Goal: Task Accomplishment & Management: Manage account settings

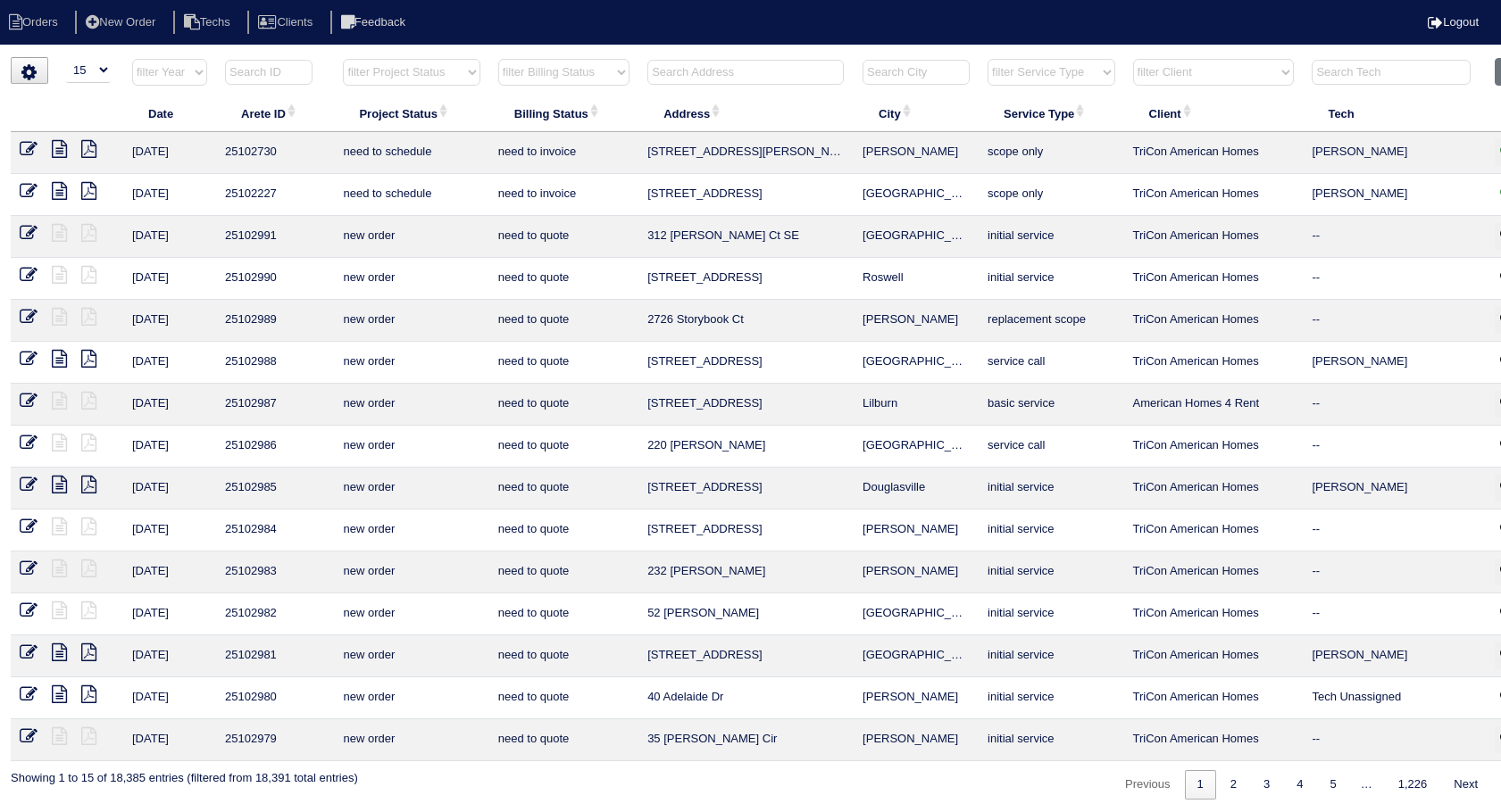
select select "15"
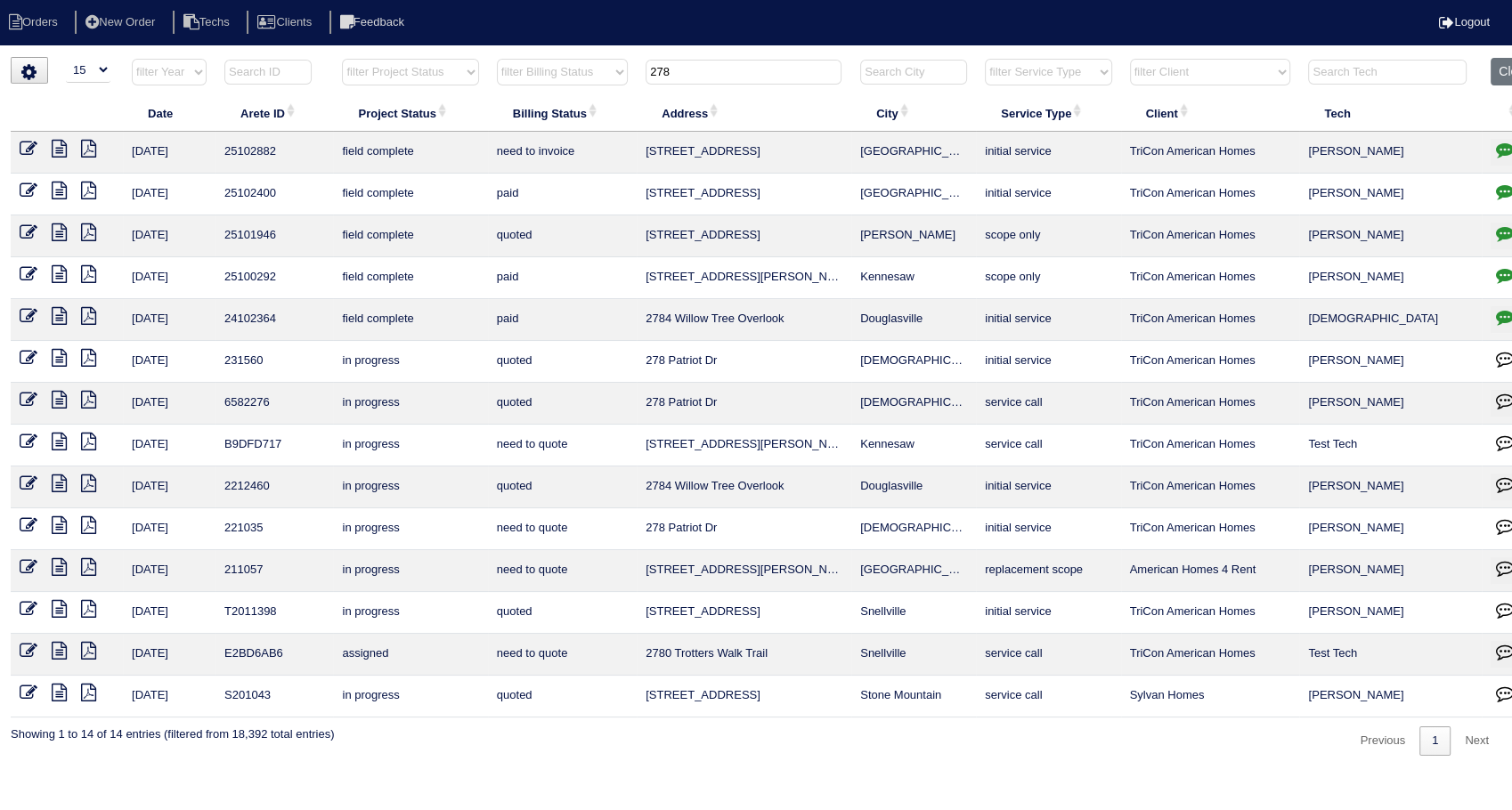
type input "278"
click at [21, 151] on icon at bounding box center [28, 148] width 17 height 17
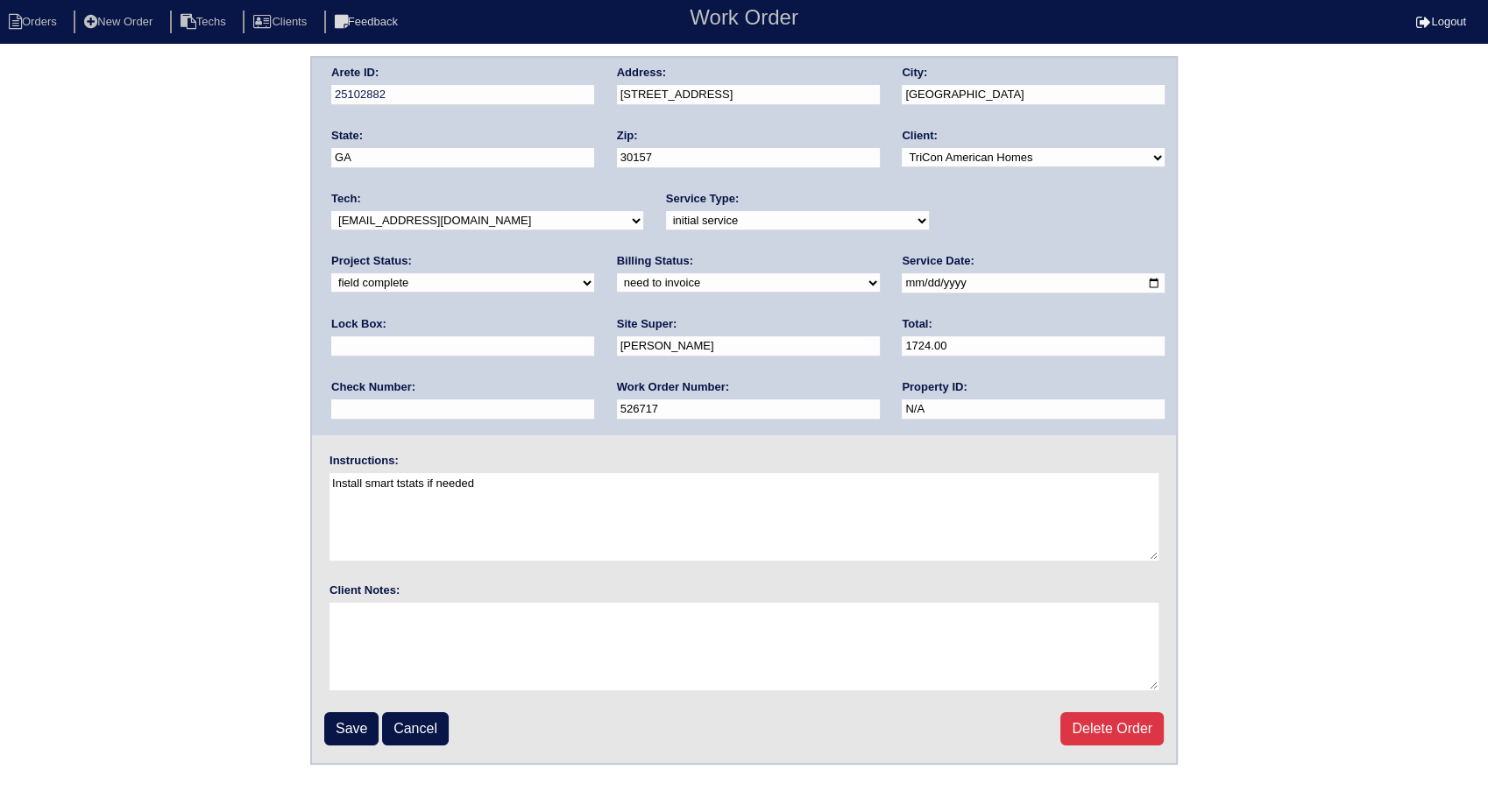
click at [617, 289] on select "need to quote quoted need to invoice invoiced paid warranty purchase order need…" at bounding box center [747, 282] width 262 height 19
select select "invoiced"
click at [617, 273] on select "need to quote quoted need to invoice invoiced paid warranty purchase order need…" at bounding box center [747, 282] width 262 height 19
click at [364, 721] on input "Save" at bounding box center [351, 728] width 54 height 33
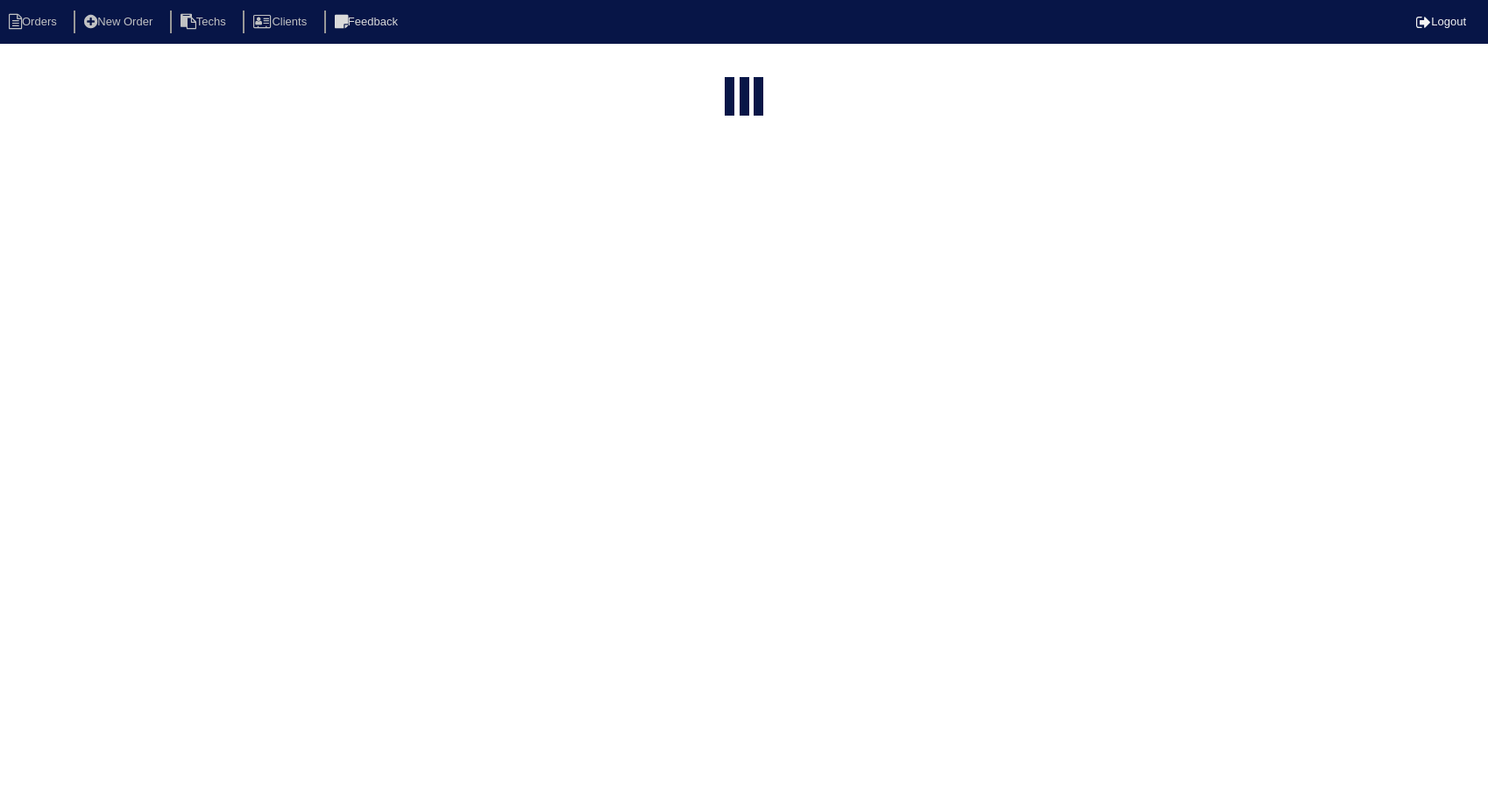
select select "15"
type input "278"
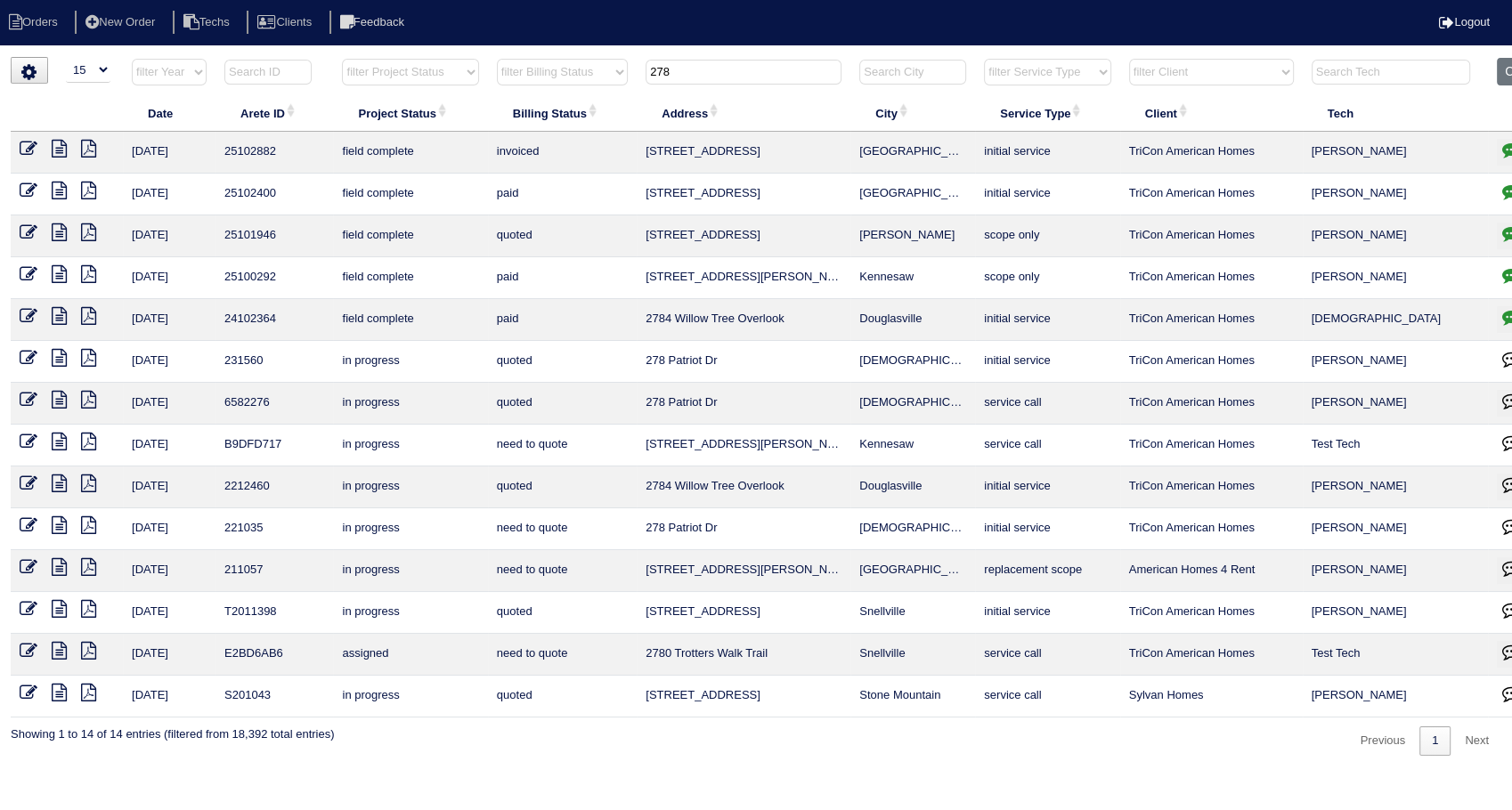
click at [60, 146] on icon at bounding box center [59, 148] width 16 height 17
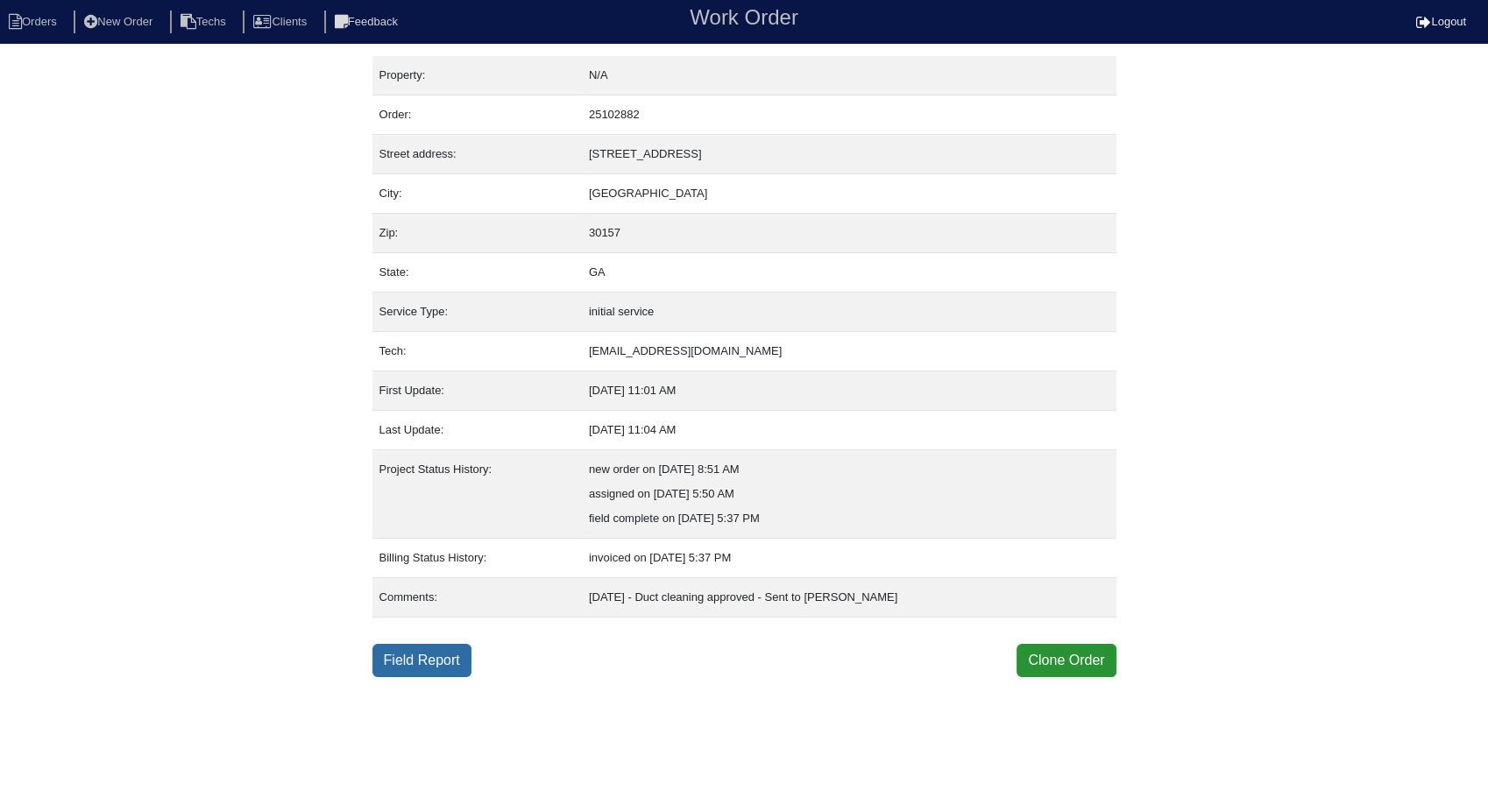
click at [442, 656] on link "Field Report" at bounding box center [422, 660] width 99 height 33
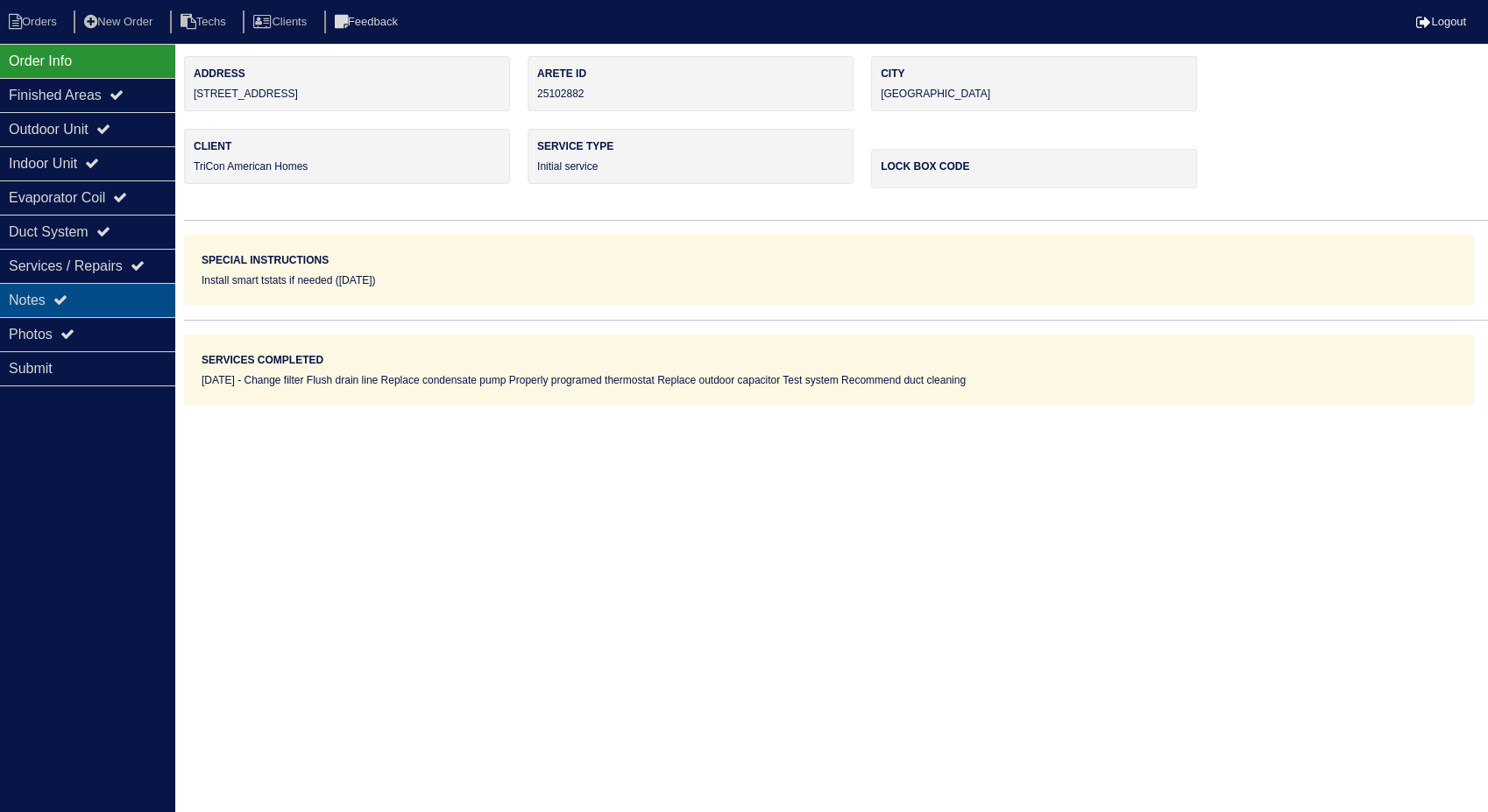
click at [84, 296] on div "Notes" at bounding box center [88, 301] width 176 height 34
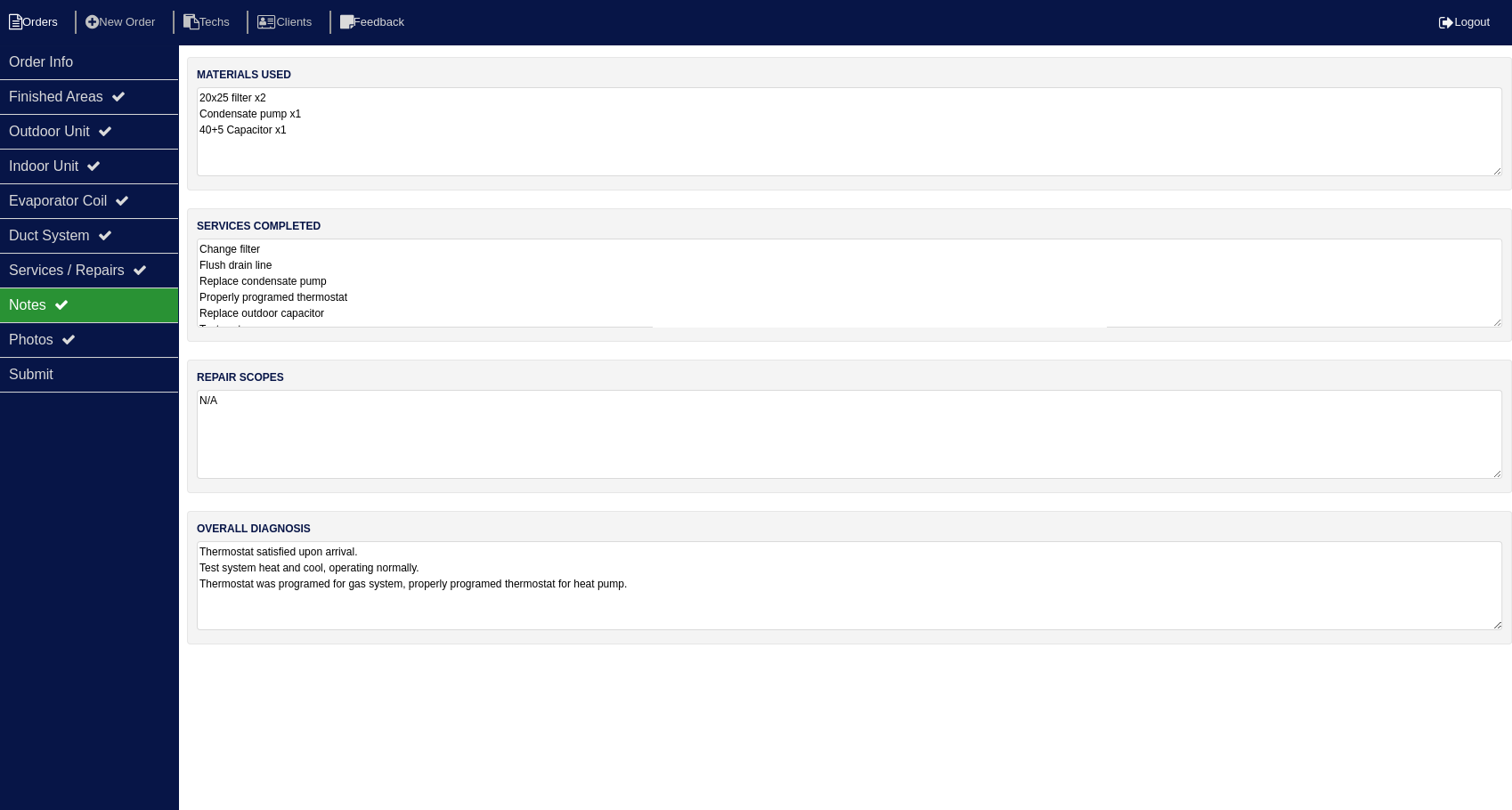
click at [28, 16] on li "Orders" at bounding box center [36, 22] width 72 height 24
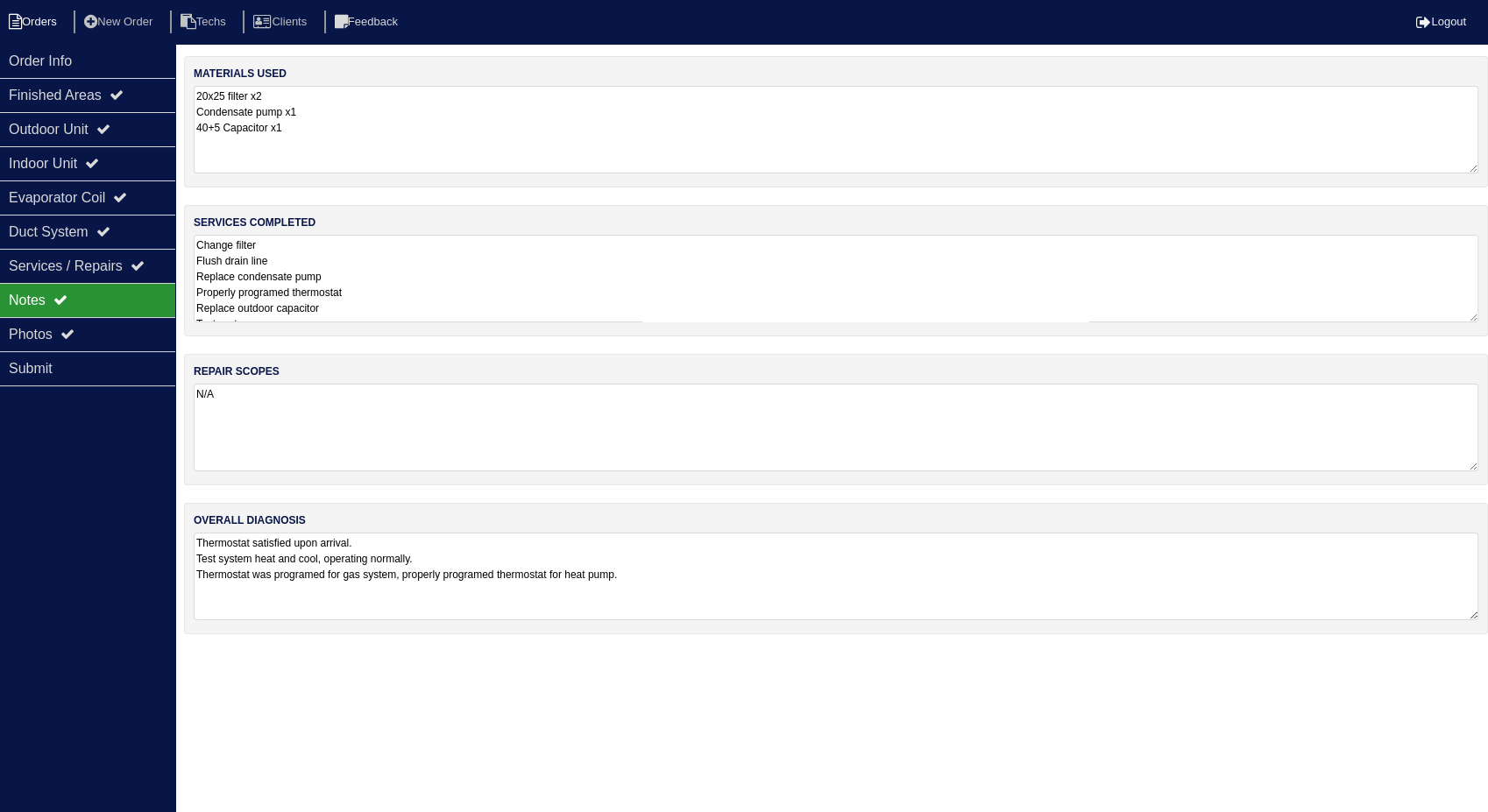
select select "15"
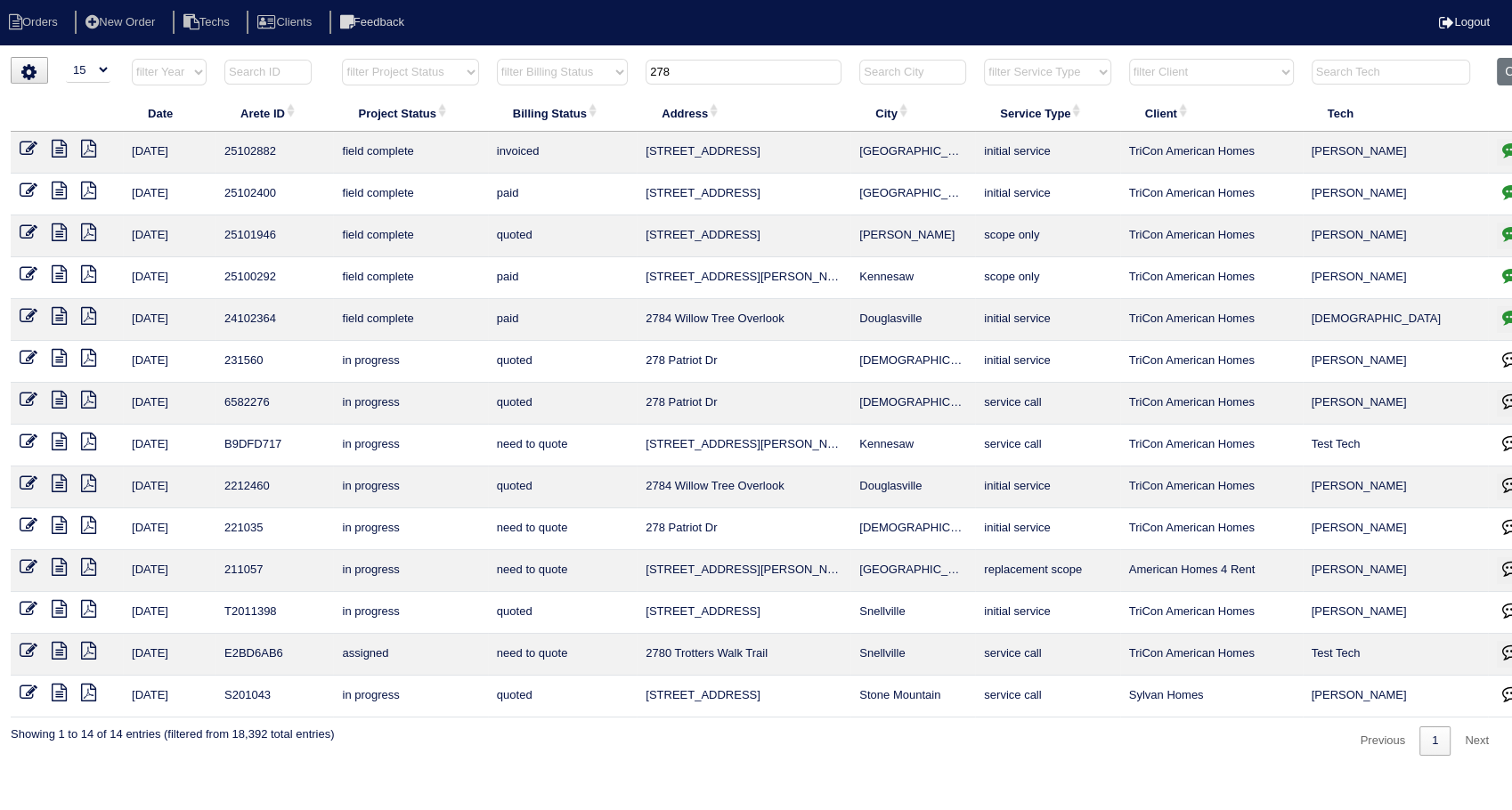
click at [699, 71] on input "278" at bounding box center [744, 73] width 196 height 25
type input "2"
type input "409"
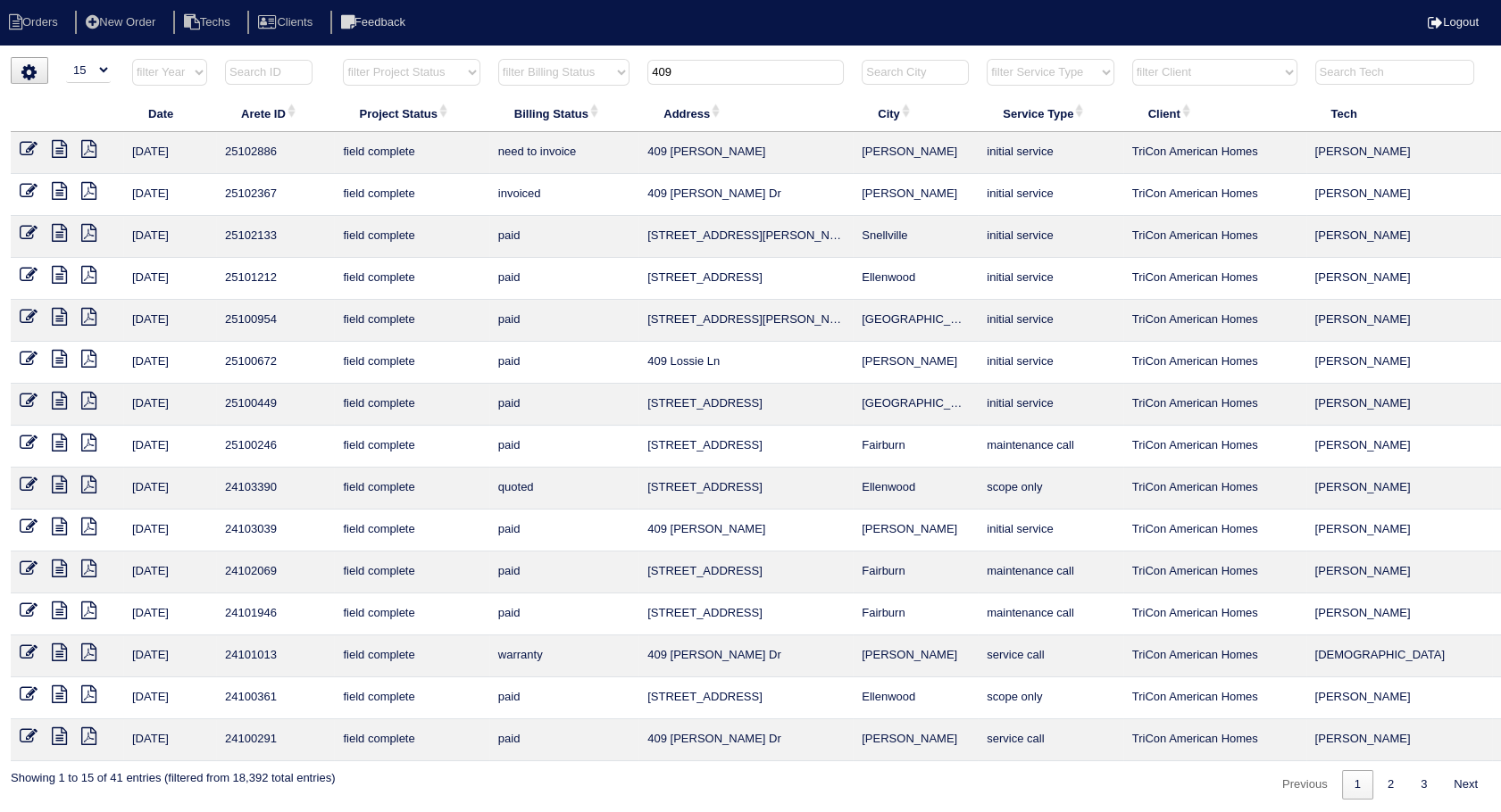
click at [24, 145] on icon at bounding box center [28, 149] width 18 height 18
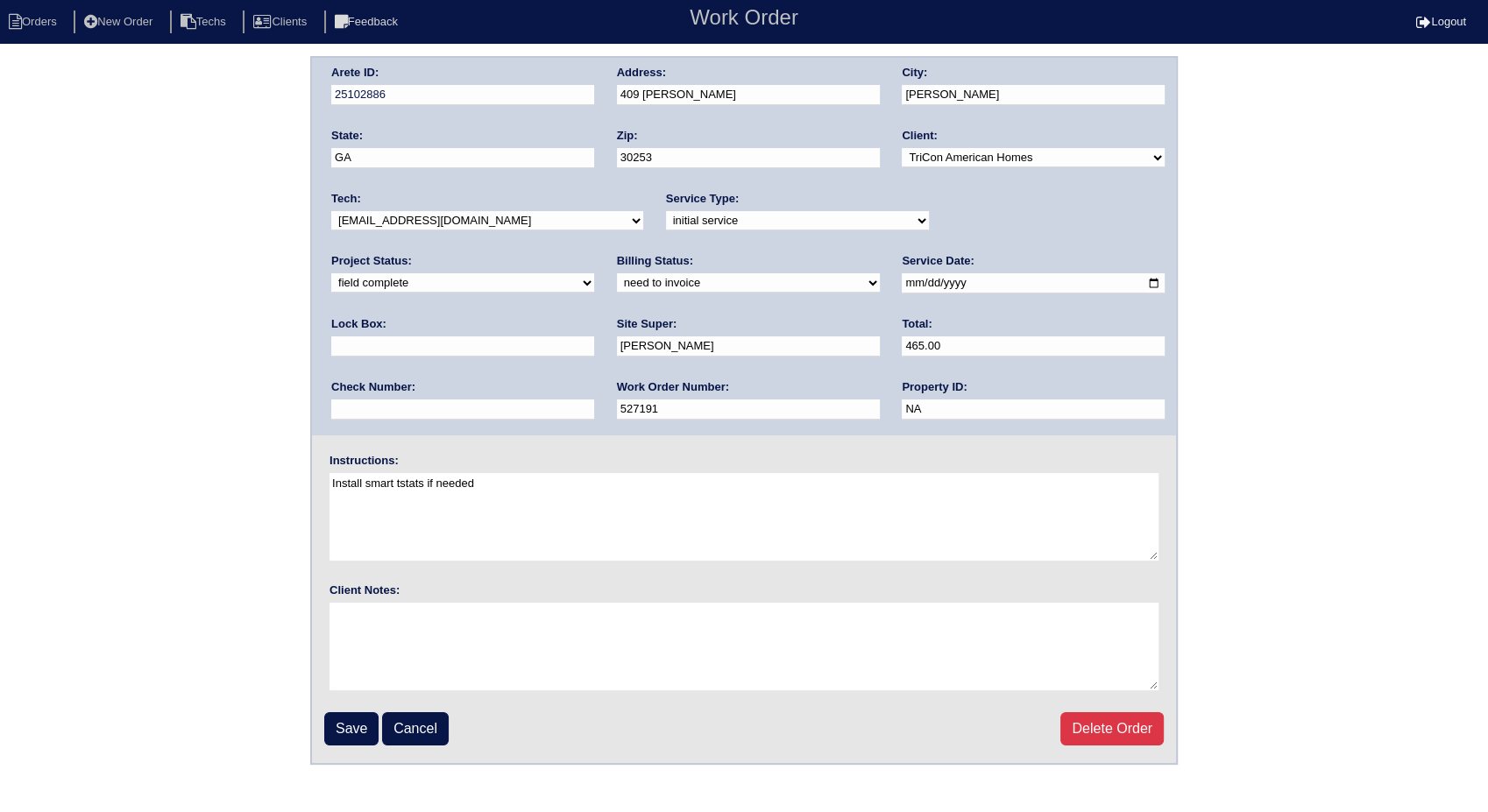
click at [617, 282] on select "need to quote quoted need to invoice invoiced paid warranty purchase order need…" at bounding box center [747, 282] width 262 height 19
select select "invoiced"
click at [617, 273] on select "need to quote quoted need to invoice invoiced paid warranty purchase order need…" at bounding box center [747, 282] width 262 height 19
click at [363, 718] on input "Save" at bounding box center [351, 728] width 54 height 33
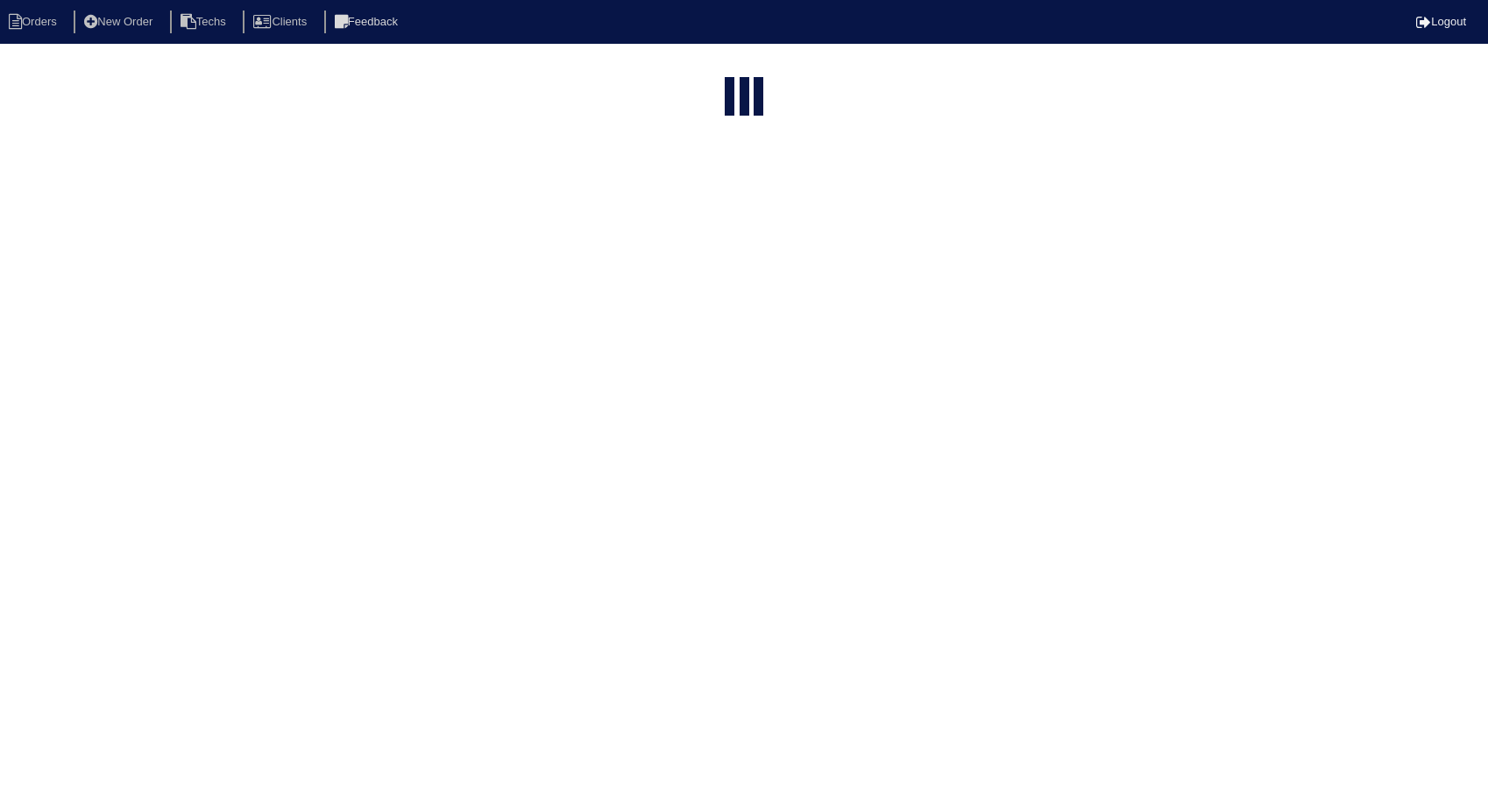
select select "15"
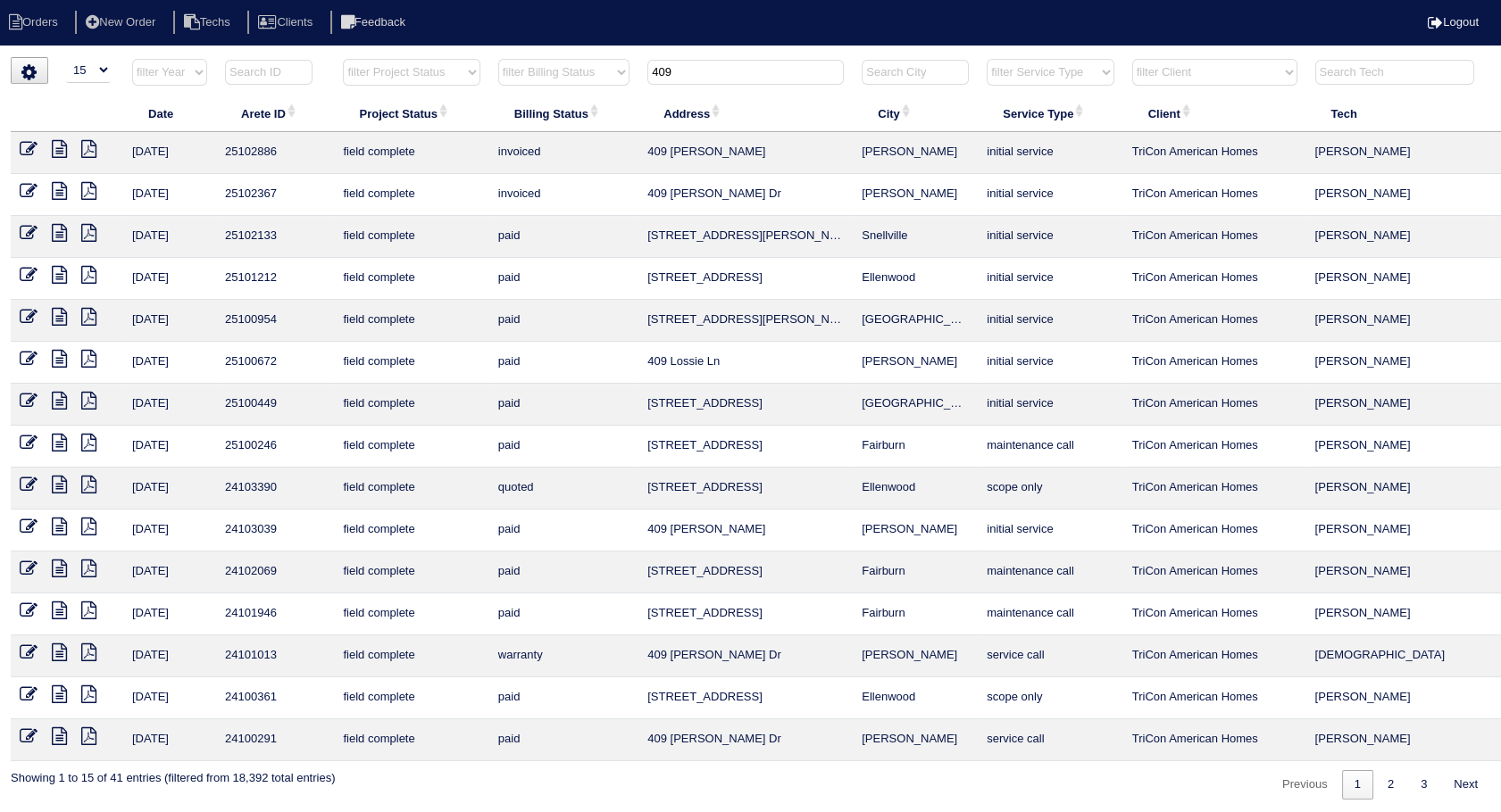
drag, startPoint x: 686, startPoint y: 76, endPoint x: 624, endPoint y: 86, distance: 62.8
click at [624, 86] on tr "filter Year -- Any Year -- 2025 2024 2023 2022 2021 2020 2019 filter Project St…" at bounding box center [785, 77] width 1549 height 37
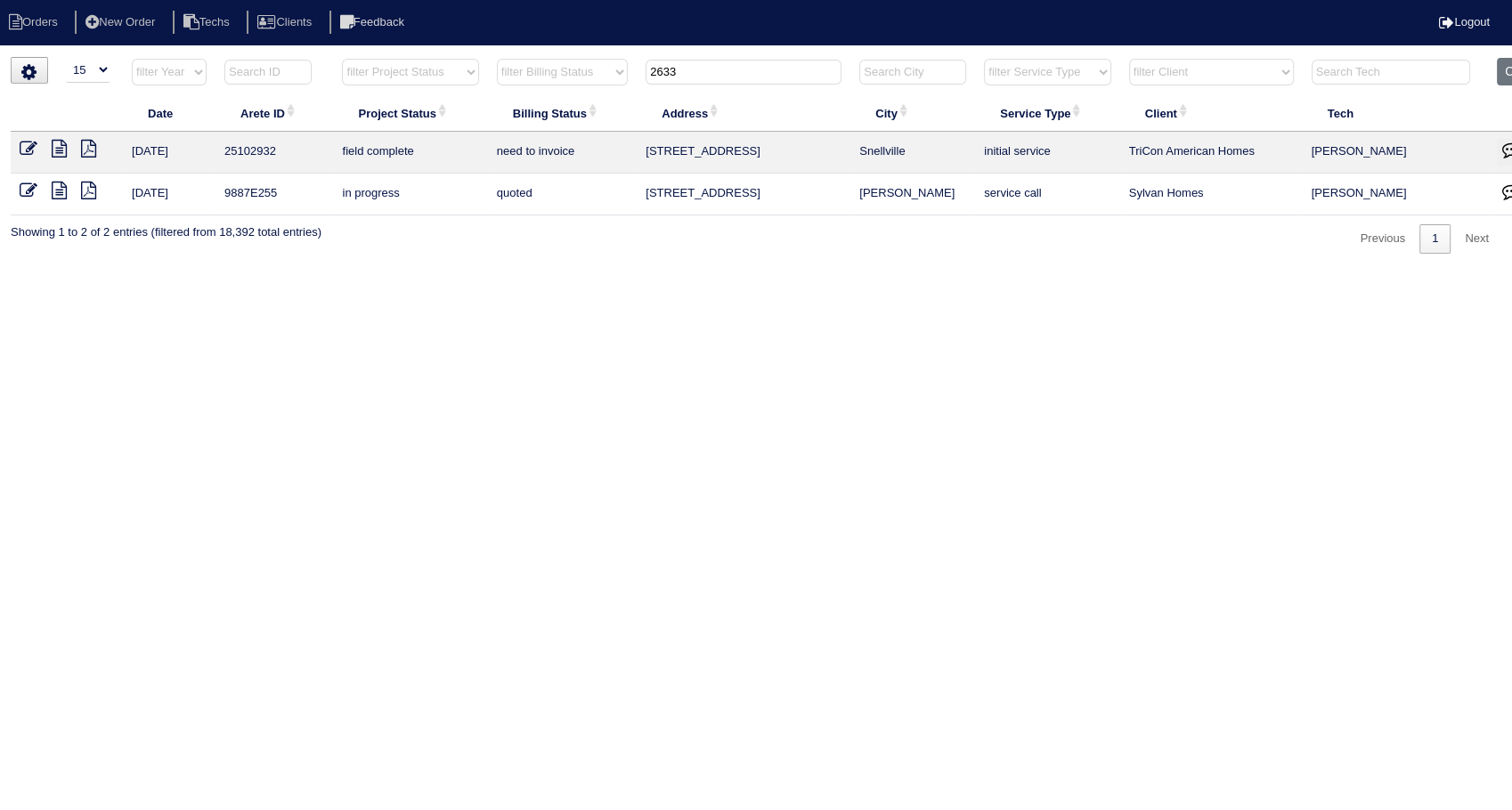
type input "2633"
click at [23, 149] on icon at bounding box center [28, 148] width 17 height 17
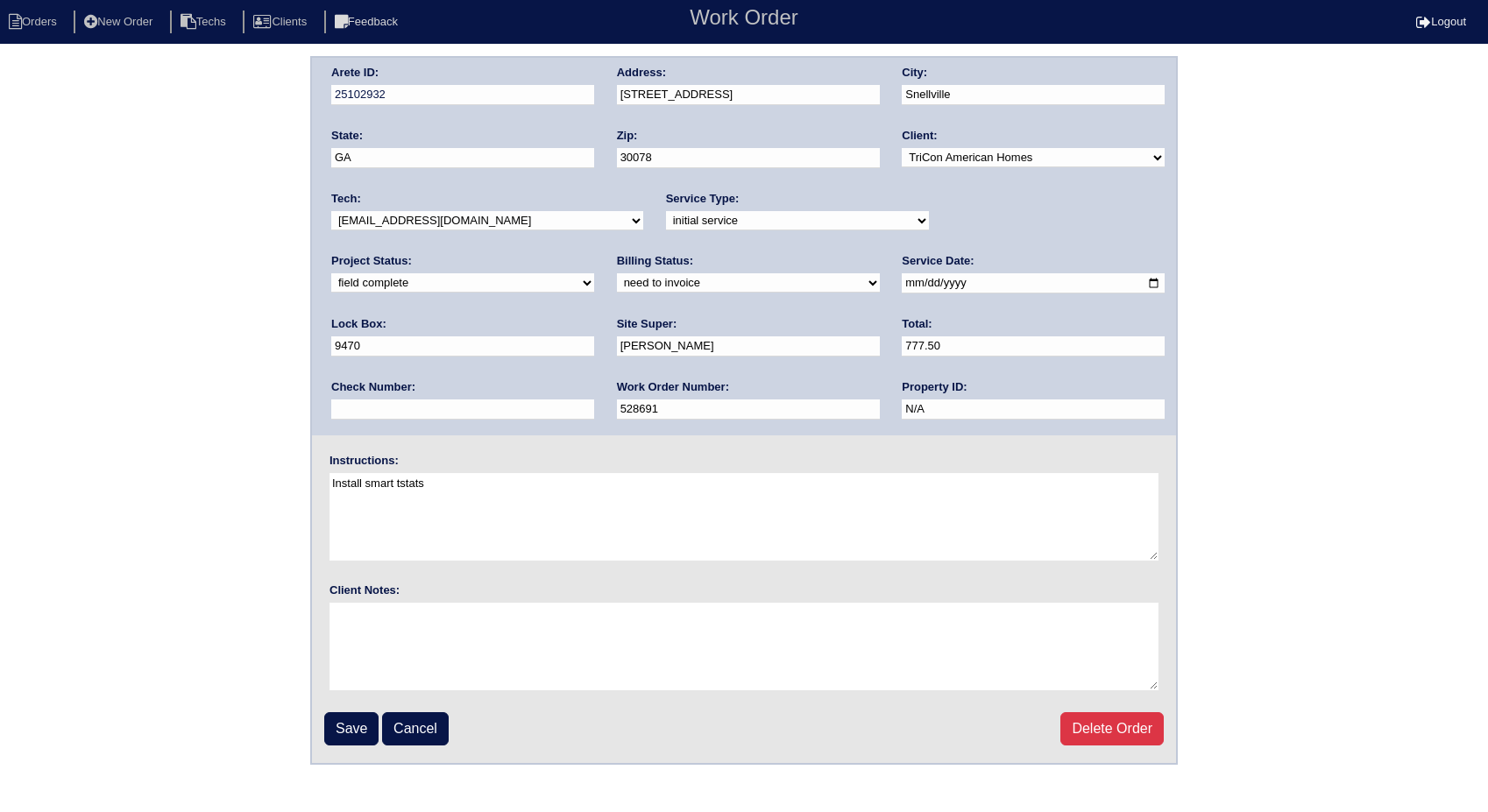
click at [617, 277] on select "need to quote quoted need to invoice invoiced paid warranty purchase order need…" at bounding box center [747, 282] width 262 height 19
select select "invoiced"
click at [617, 273] on select "need to quote quoted need to invoice invoiced paid warranty purchase order need…" at bounding box center [747, 282] width 262 height 19
click at [367, 724] on input "Save" at bounding box center [351, 728] width 54 height 33
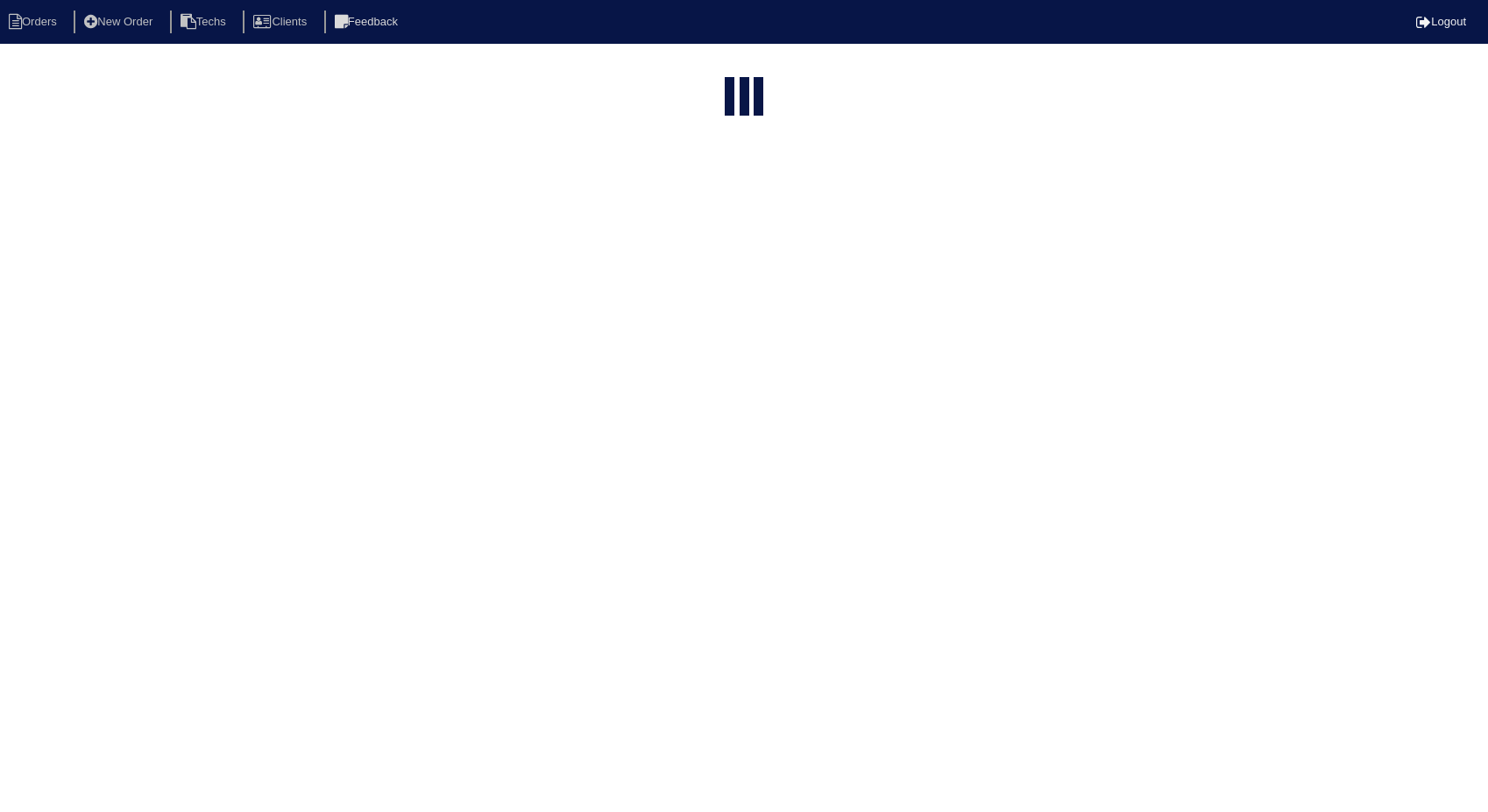
select select "15"
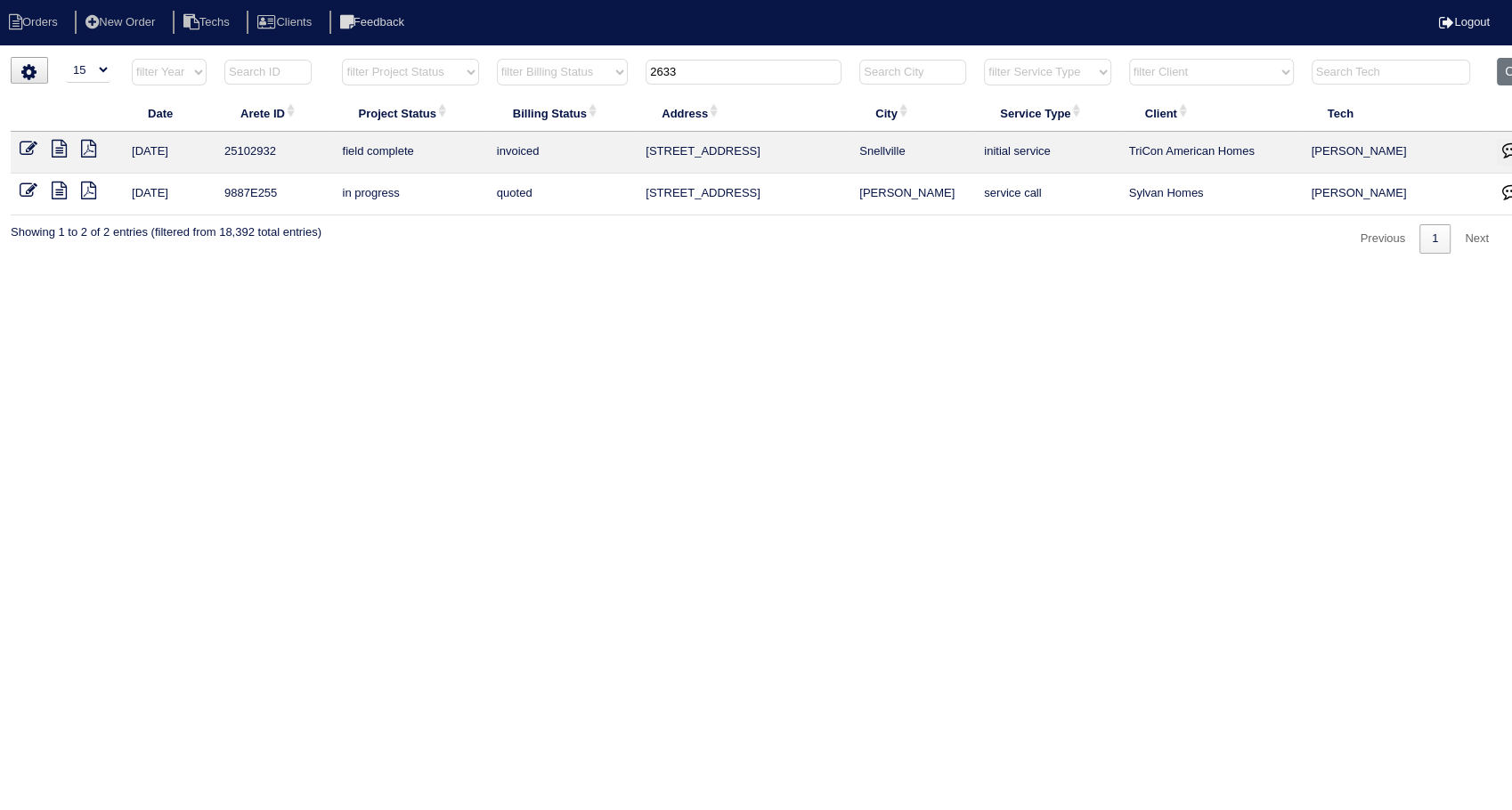
drag, startPoint x: 700, startPoint y: 64, endPoint x: 576, endPoint y: 75, distance: 124.5
click at [576, 75] on tr "filter Year -- Any Year -- 2025 2024 2023 2022 2021 2020 2019 filter Project St…" at bounding box center [783, 77] width 1544 height 37
type input "62"
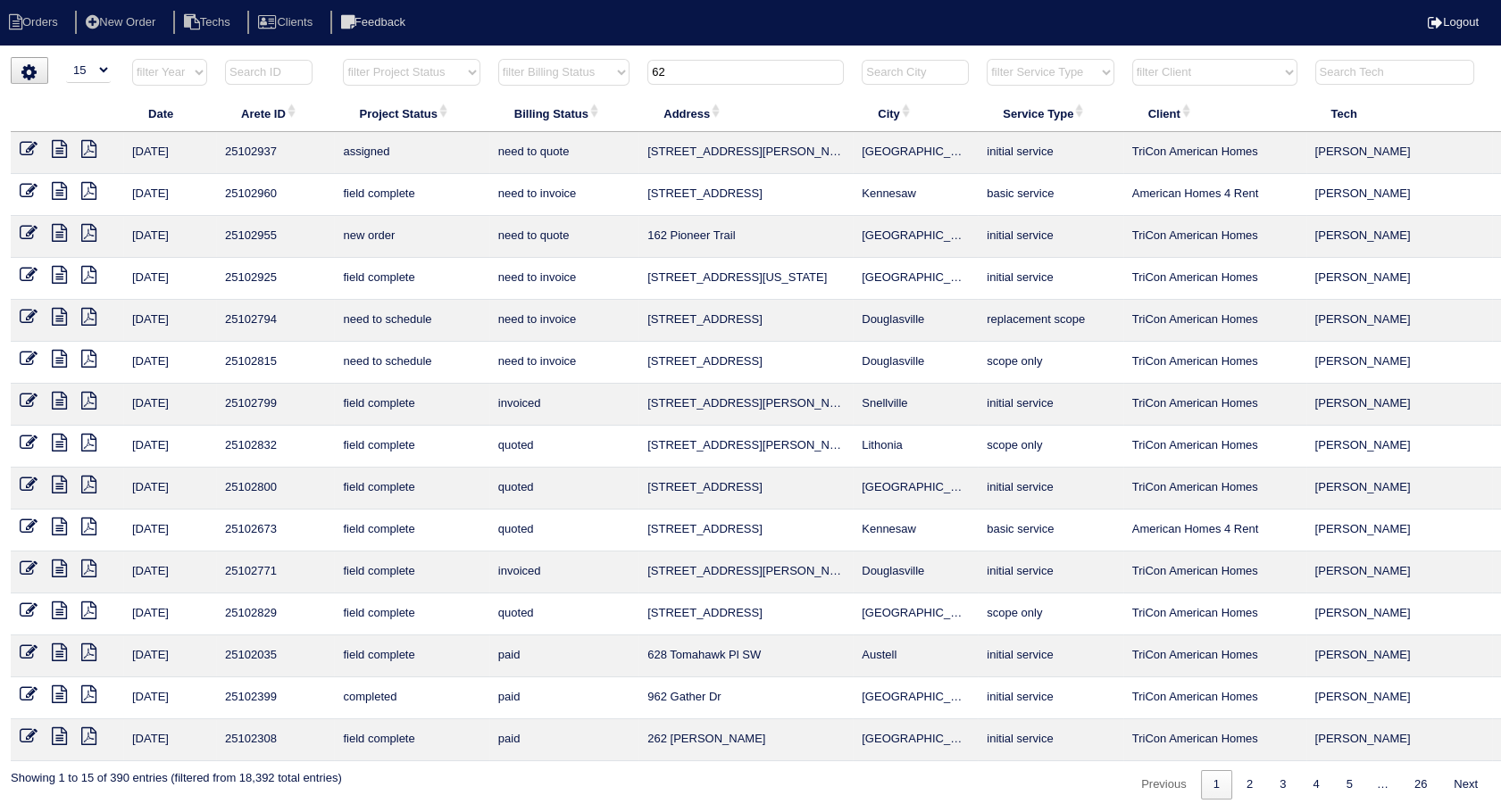
click at [26, 269] on icon at bounding box center [28, 275] width 18 height 18
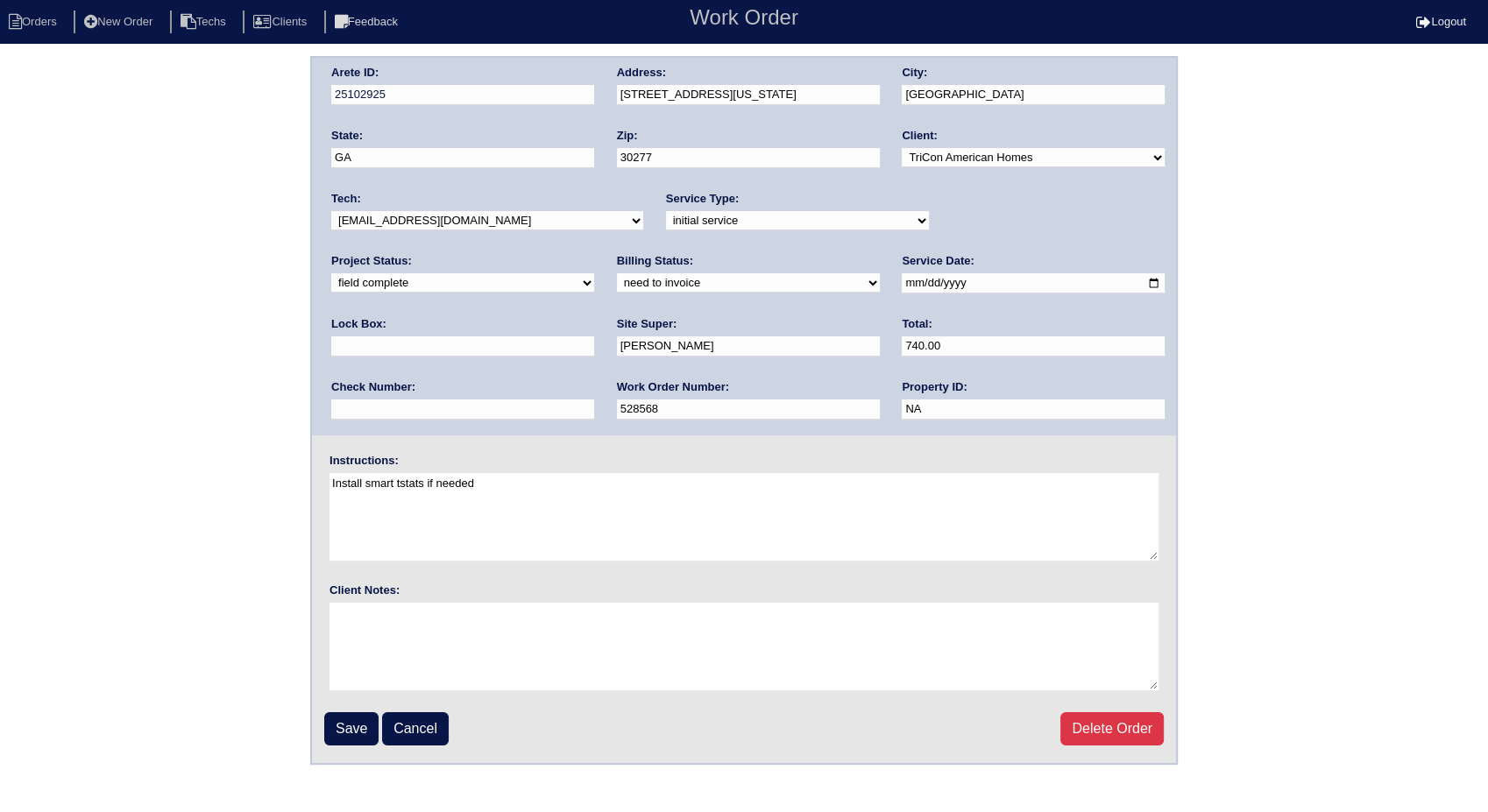
click at [617, 291] on select "need to quote quoted need to invoice invoiced paid warranty purchase order need…" at bounding box center [747, 282] width 262 height 19
select select "invoiced"
click at [617, 273] on select "need to quote quoted need to invoice invoiced paid warranty purchase order need…" at bounding box center [747, 282] width 262 height 19
click at [348, 721] on input "Save" at bounding box center [351, 728] width 54 height 33
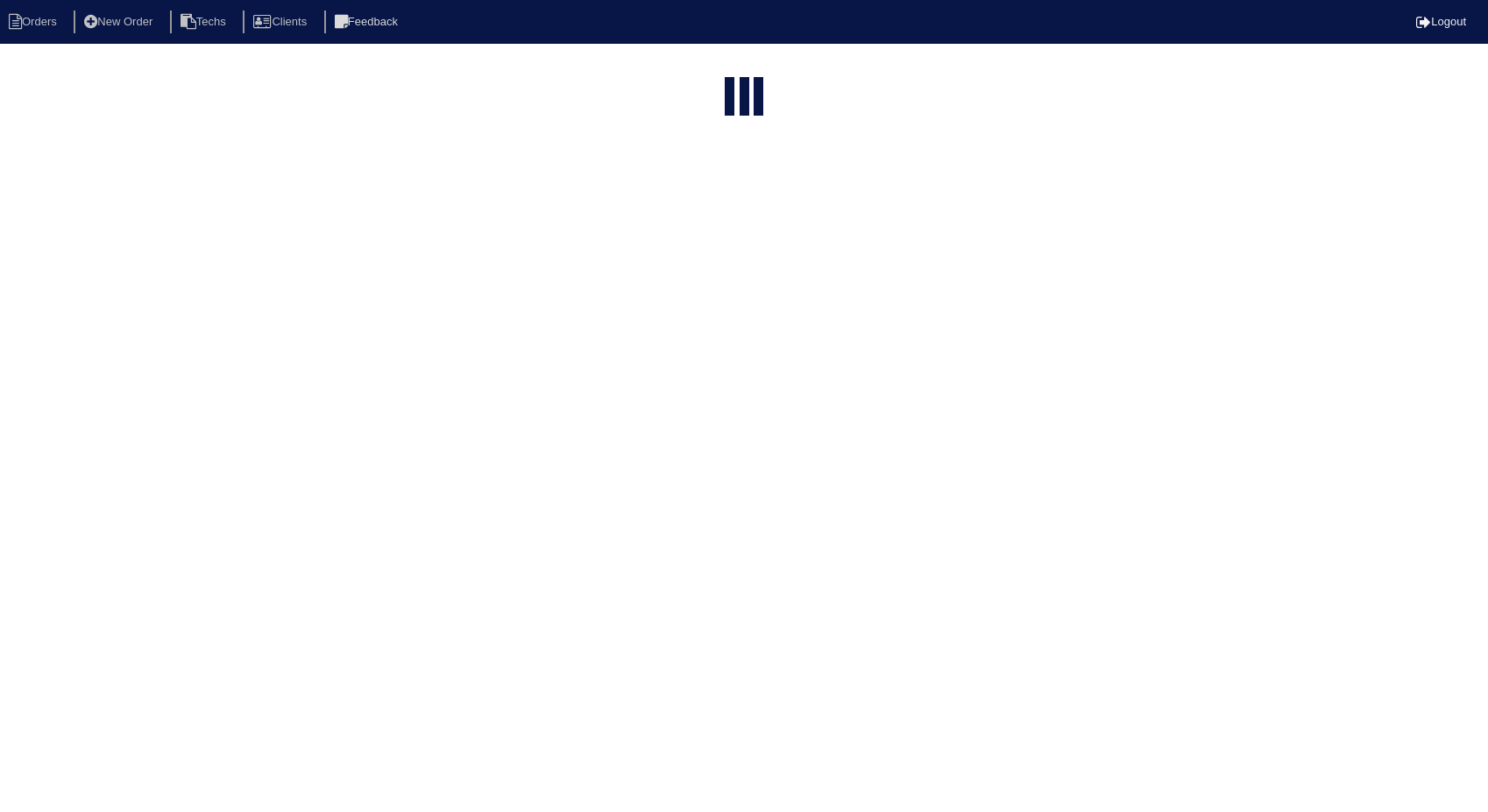
select select "15"
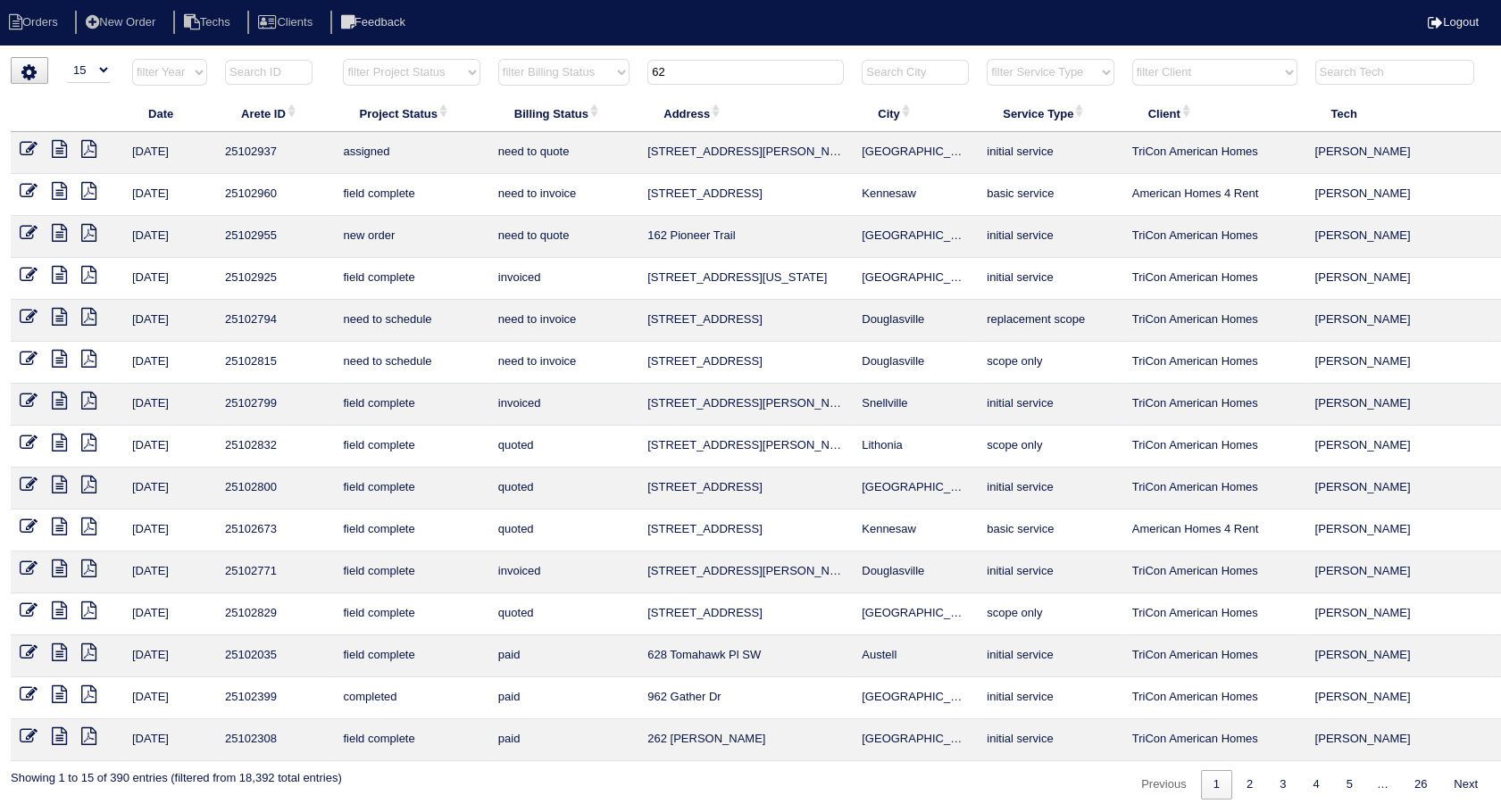
drag, startPoint x: 690, startPoint y: 76, endPoint x: 587, endPoint y: 75, distance: 103.0
click at [587, 75] on tr "filter Year -- Any Year -- 2025 2024 2023 2022 2021 2020 2019 filter Project St…" at bounding box center [785, 77] width 1549 height 37
type input "434"
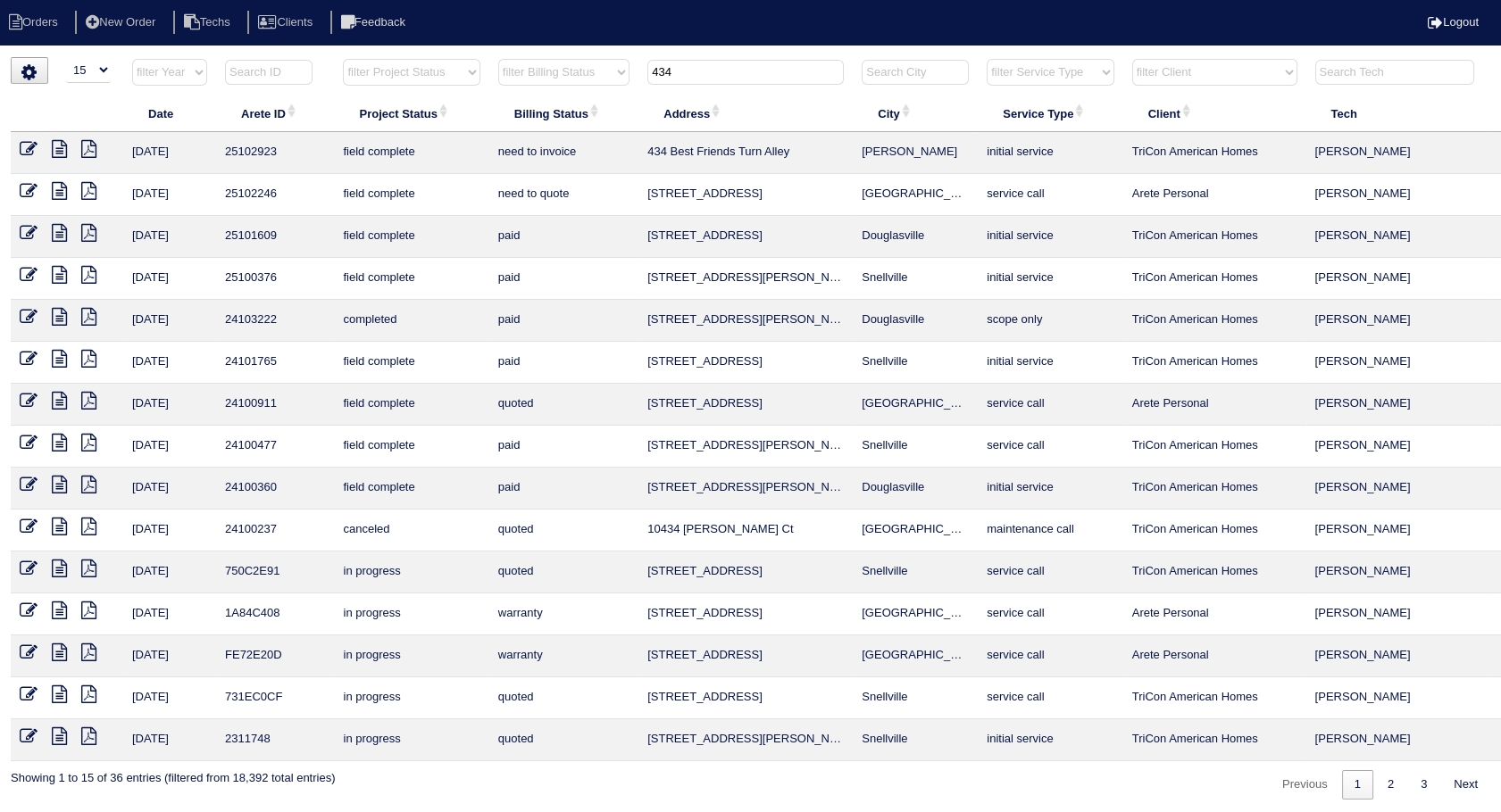
click at [32, 140] on icon at bounding box center [28, 149] width 18 height 18
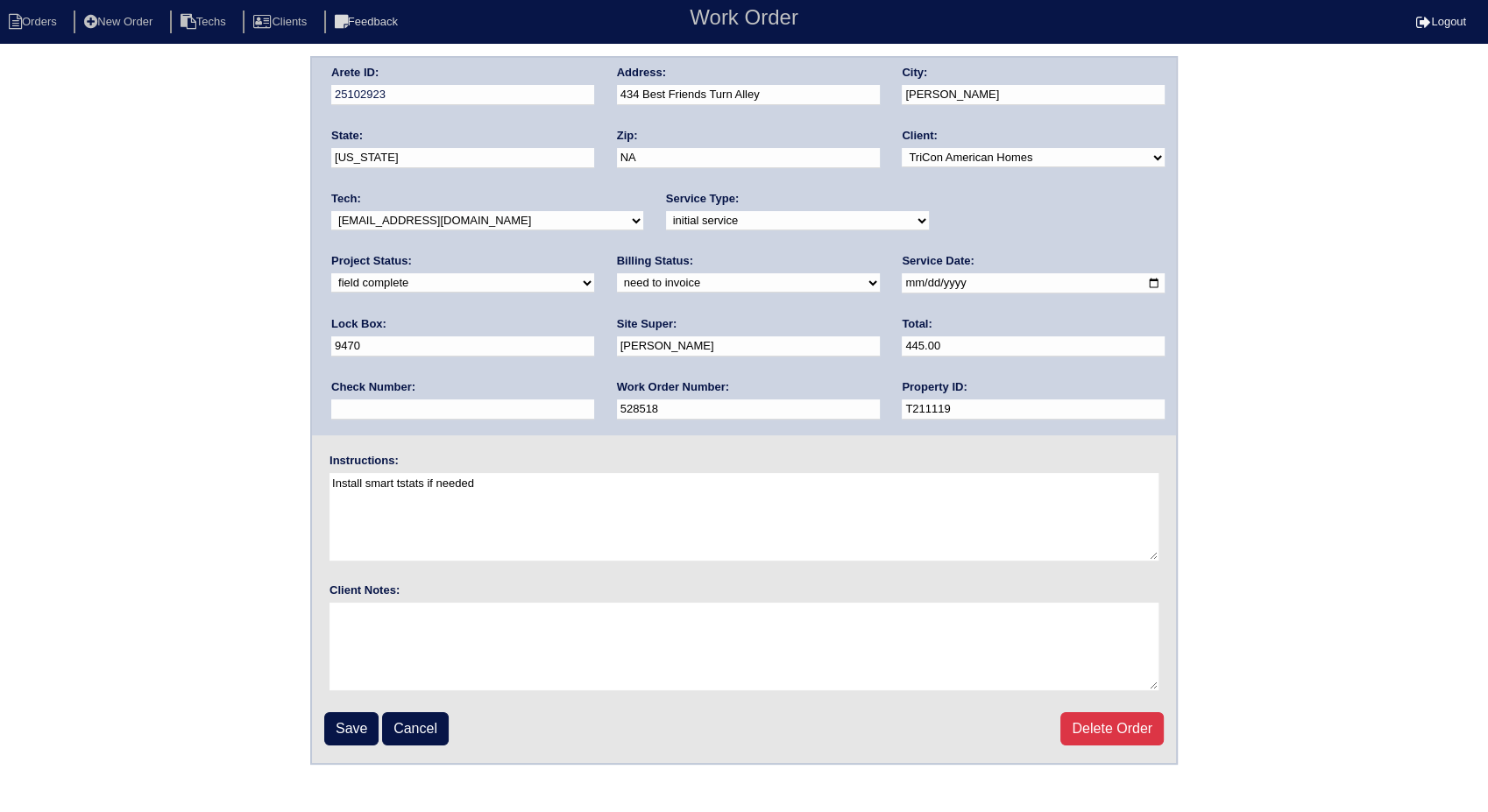
click at [617, 282] on select "need to quote quoted need to invoice invoiced paid warranty purchase order need…" at bounding box center [747, 282] width 262 height 19
select select "invoiced"
click at [617, 273] on select "need to quote quoted need to invoice invoiced paid warranty purchase order need…" at bounding box center [747, 282] width 262 height 19
click at [352, 727] on input "Save" at bounding box center [351, 728] width 54 height 33
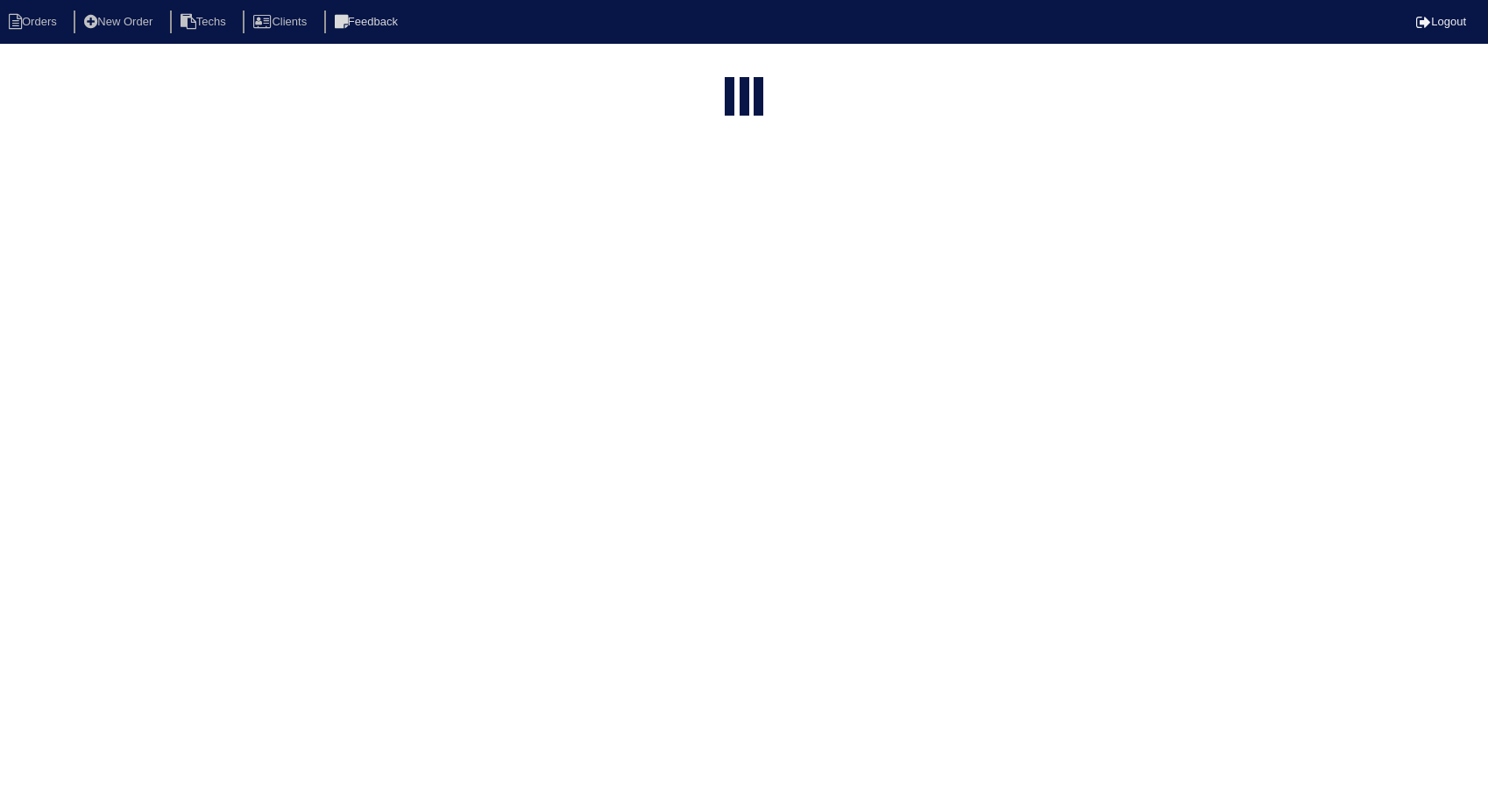
select select "15"
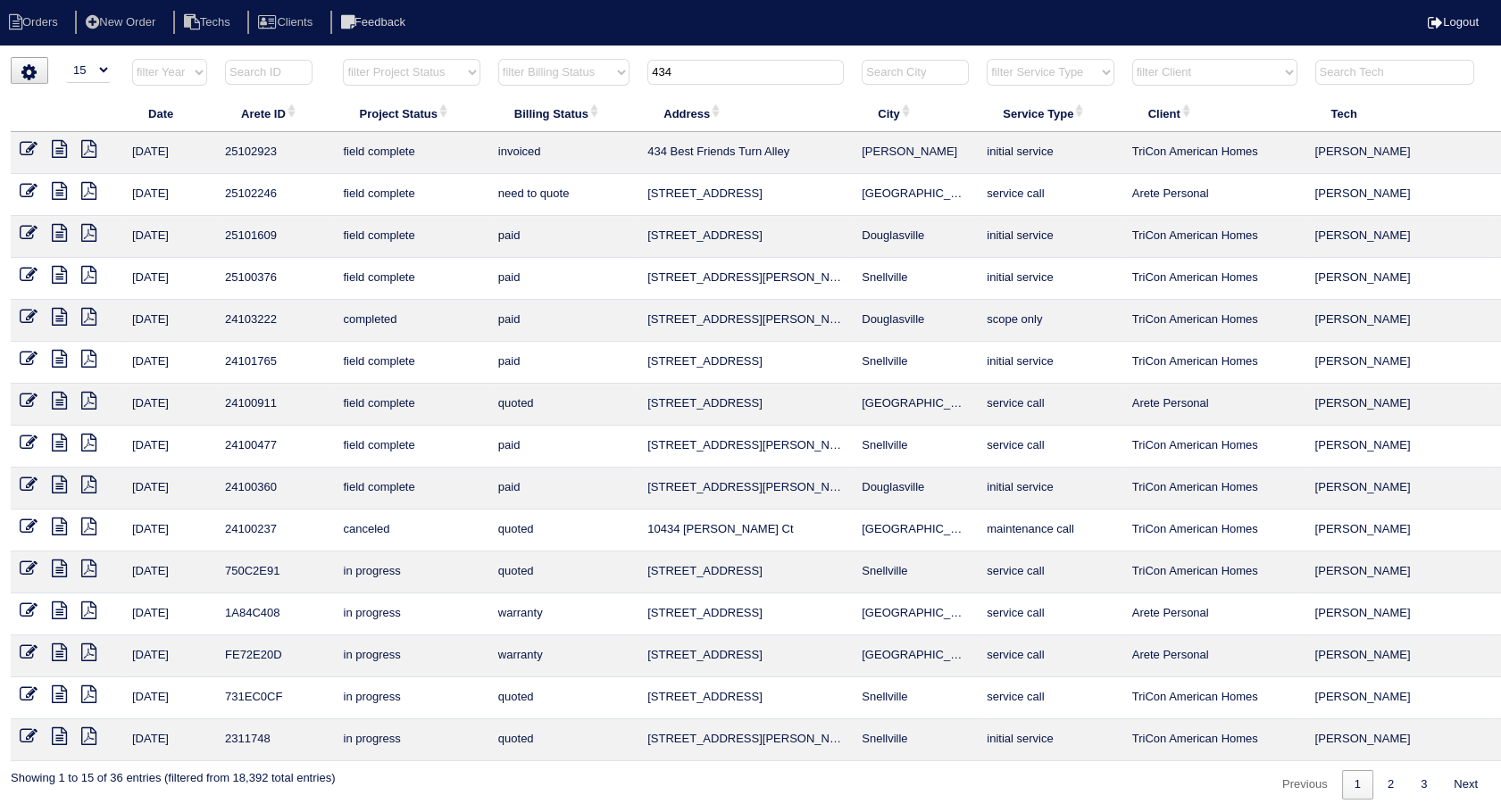
click at [709, 71] on input "434" at bounding box center [746, 73] width 197 height 25
type input "4"
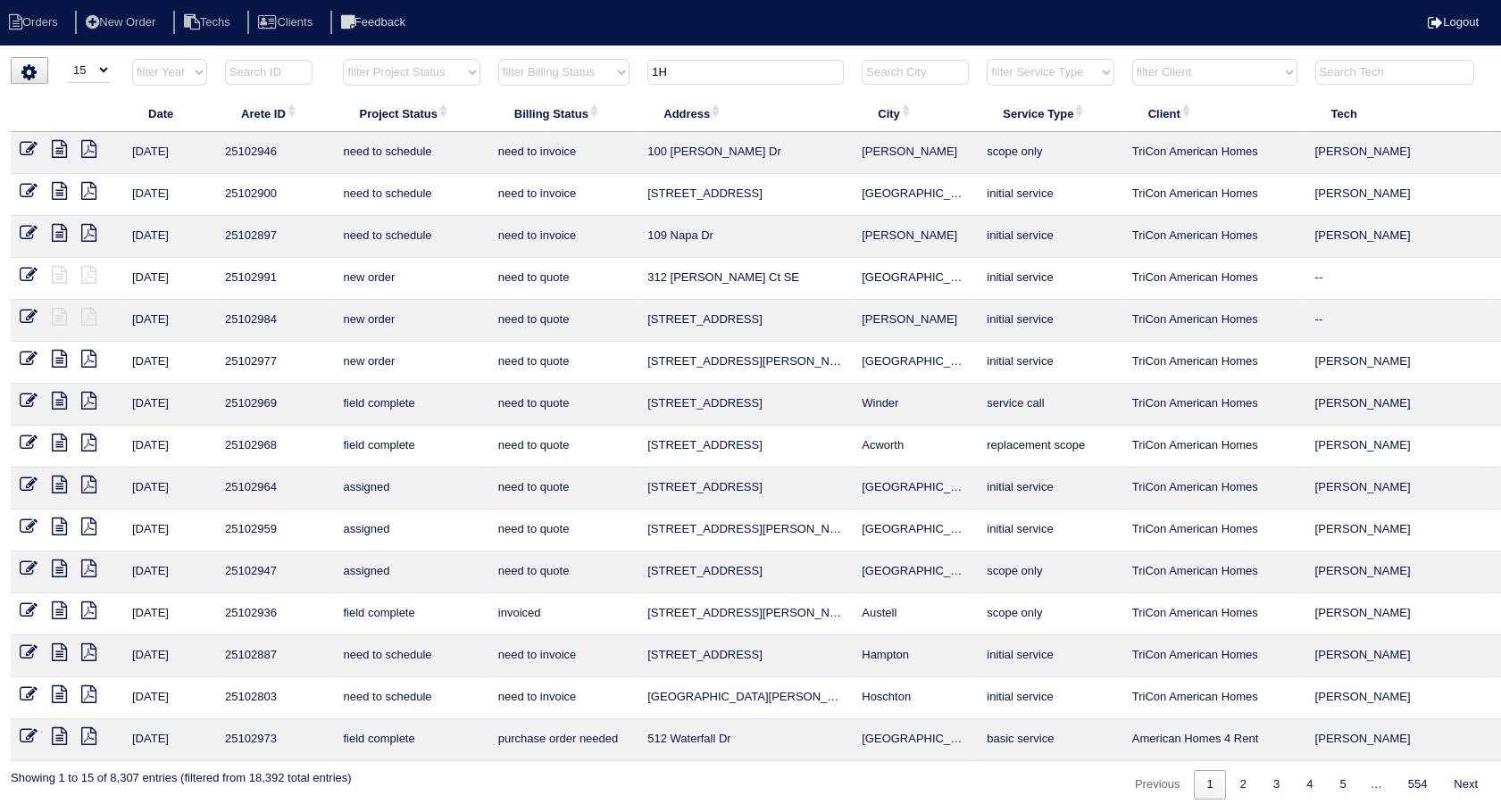
type input "1"
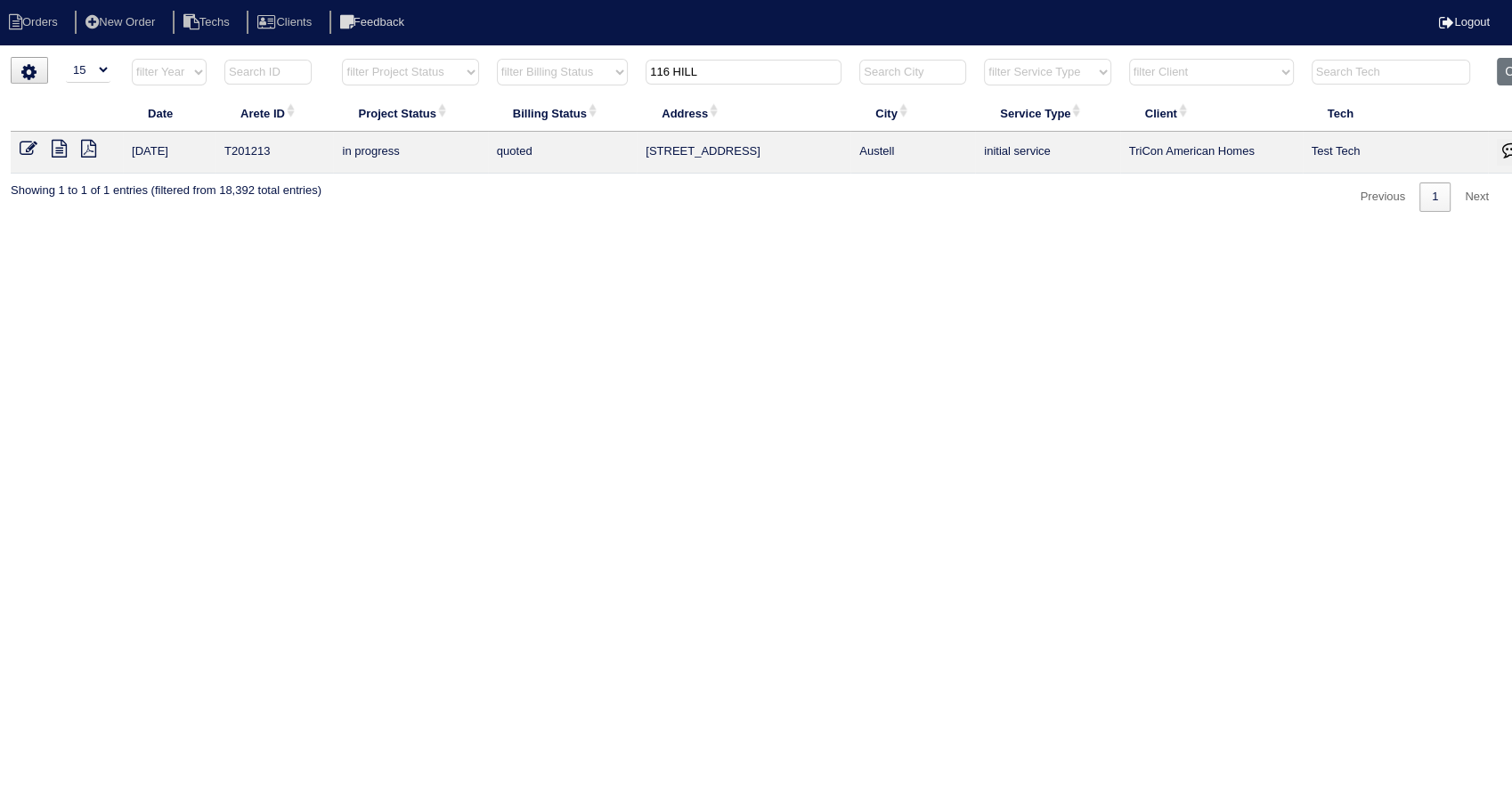
drag, startPoint x: 719, startPoint y: 62, endPoint x: 557, endPoint y: 67, distance: 162.1
click at [557, 67] on tr "filter Year -- Any Year -- 2025 2024 2023 2022 2021 2020 2019 filter Project St…" at bounding box center [783, 77] width 1544 height 37
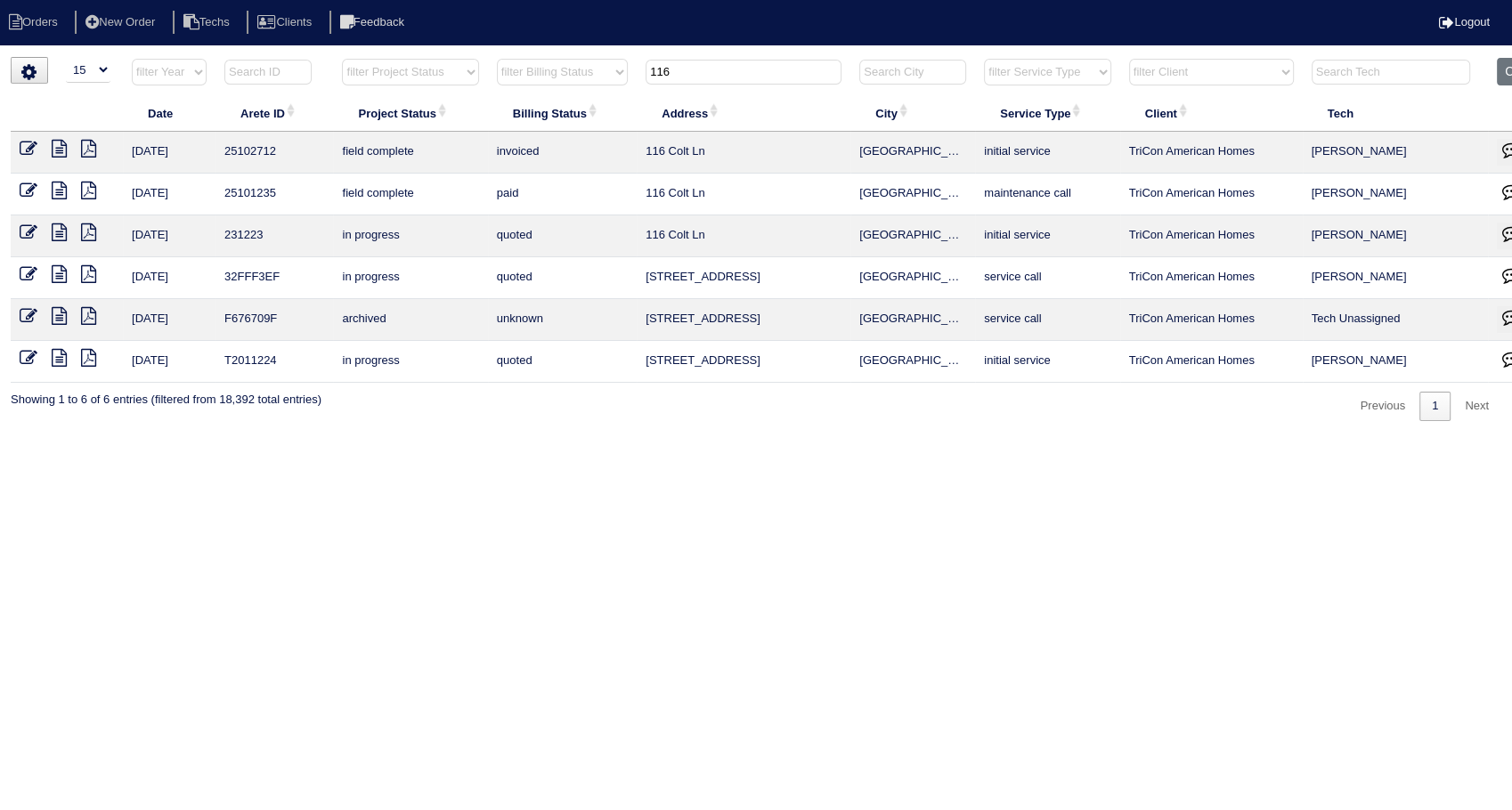
click at [557, 67] on select "filter Billing Status -- Any Billing Status -- need to quote quoted need to inv…" at bounding box center [562, 73] width 131 height 27
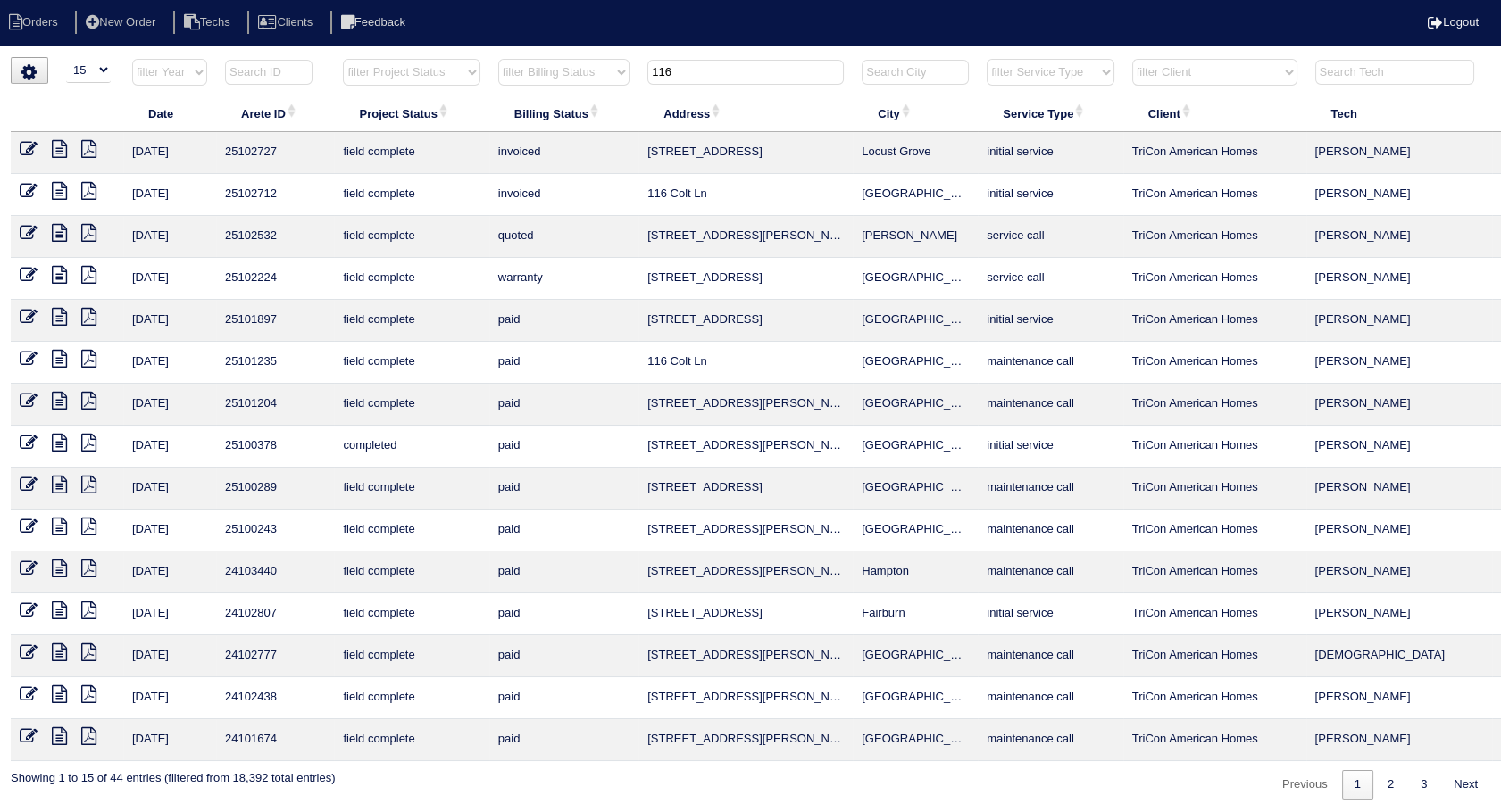
click at [704, 74] on input "116" at bounding box center [746, 73] width 197 height 25
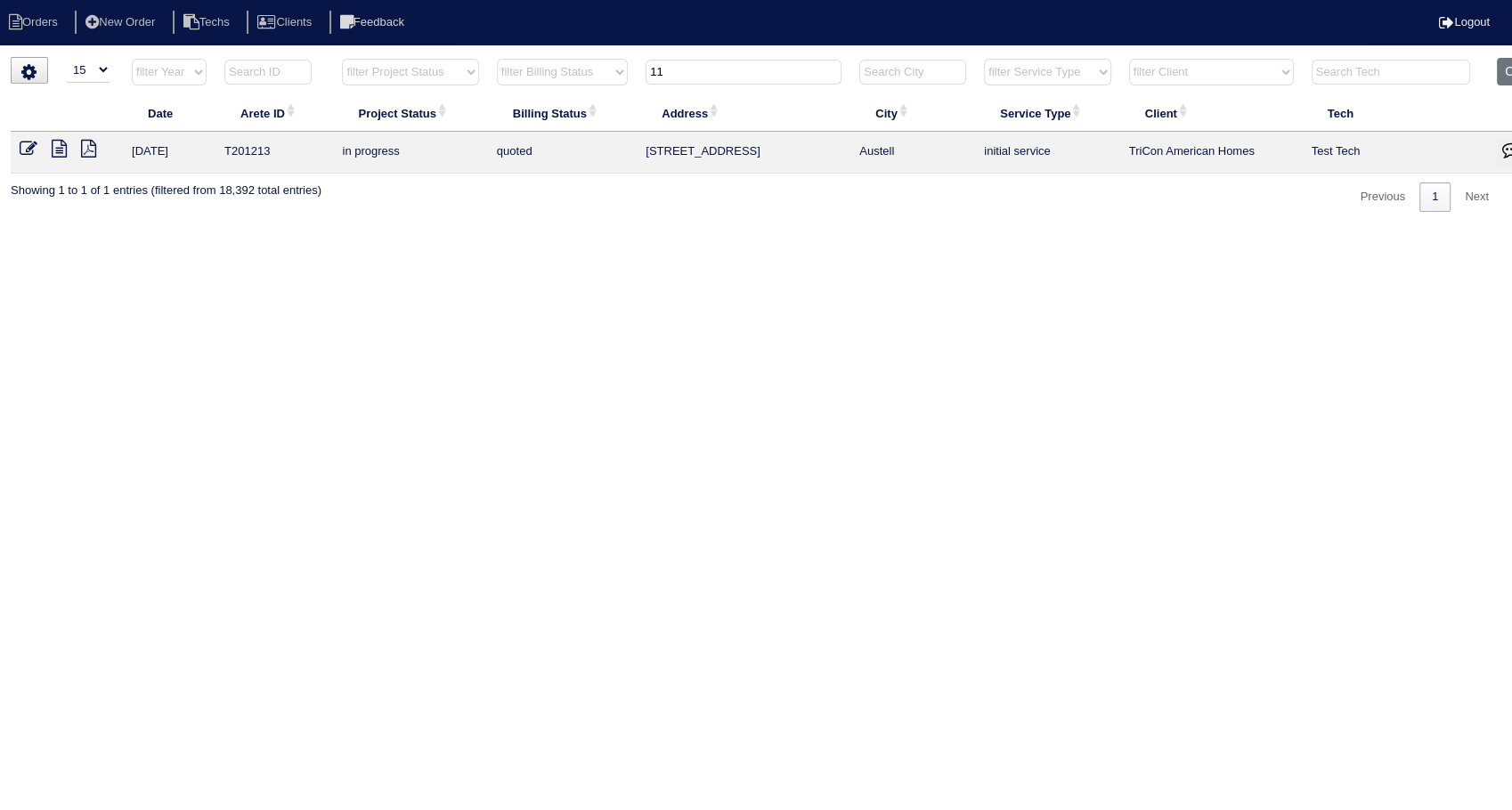
type input "1"
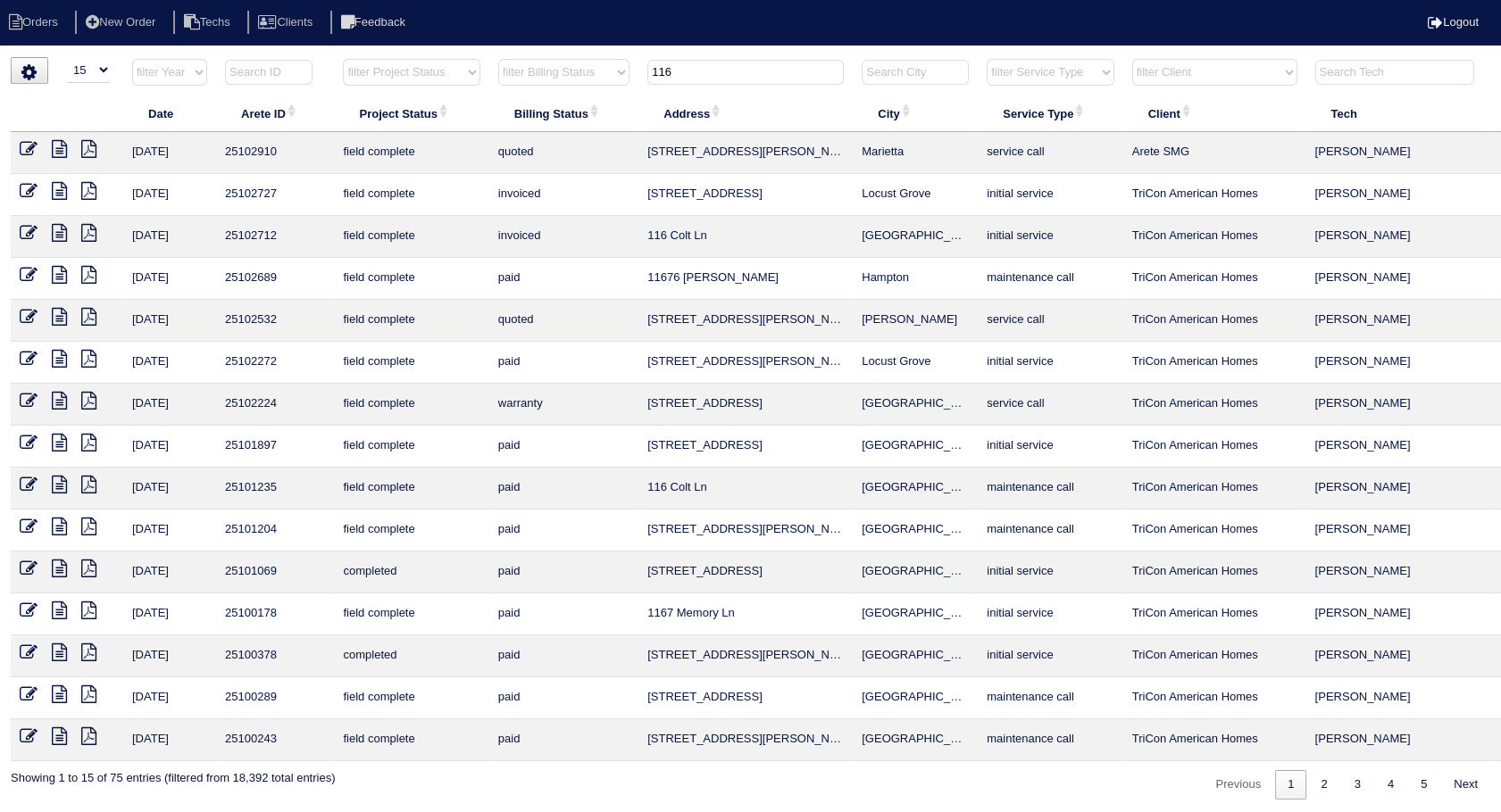
drag, startPoint x: 693, startPoint y: 65, endPoint x: 550, endPoint y: 64, distance: 143.0
click at [550, 64] on tr "filter Year -- Any Year -- 2025 2024 2023 2022 2021 2020 2019 filter Project St…" at bounding box center [785, 77] width 1549 height 37
type input "685"
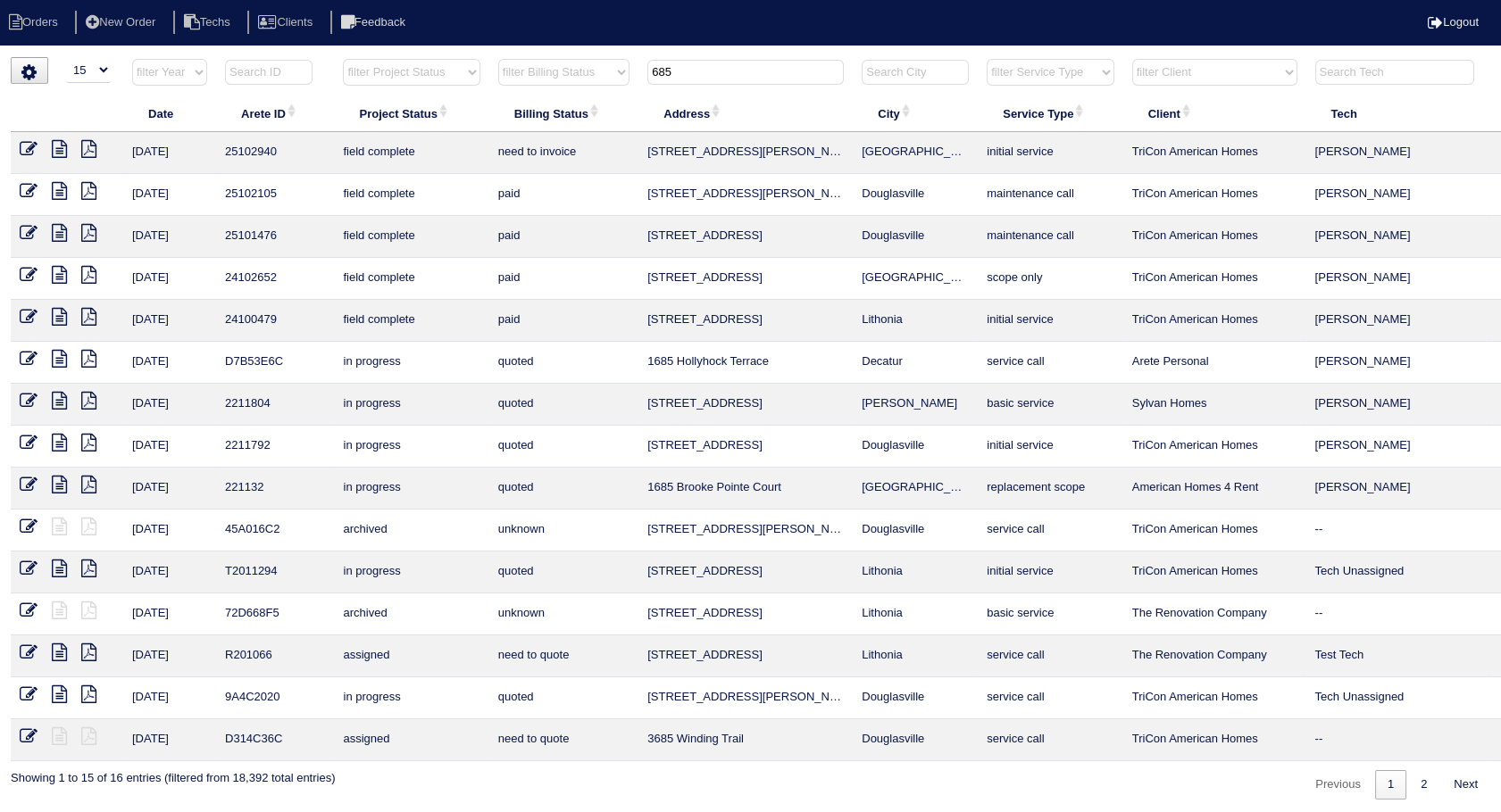
click at [30, 143] on icon at bounding box center [28, 149] width 18 height 18
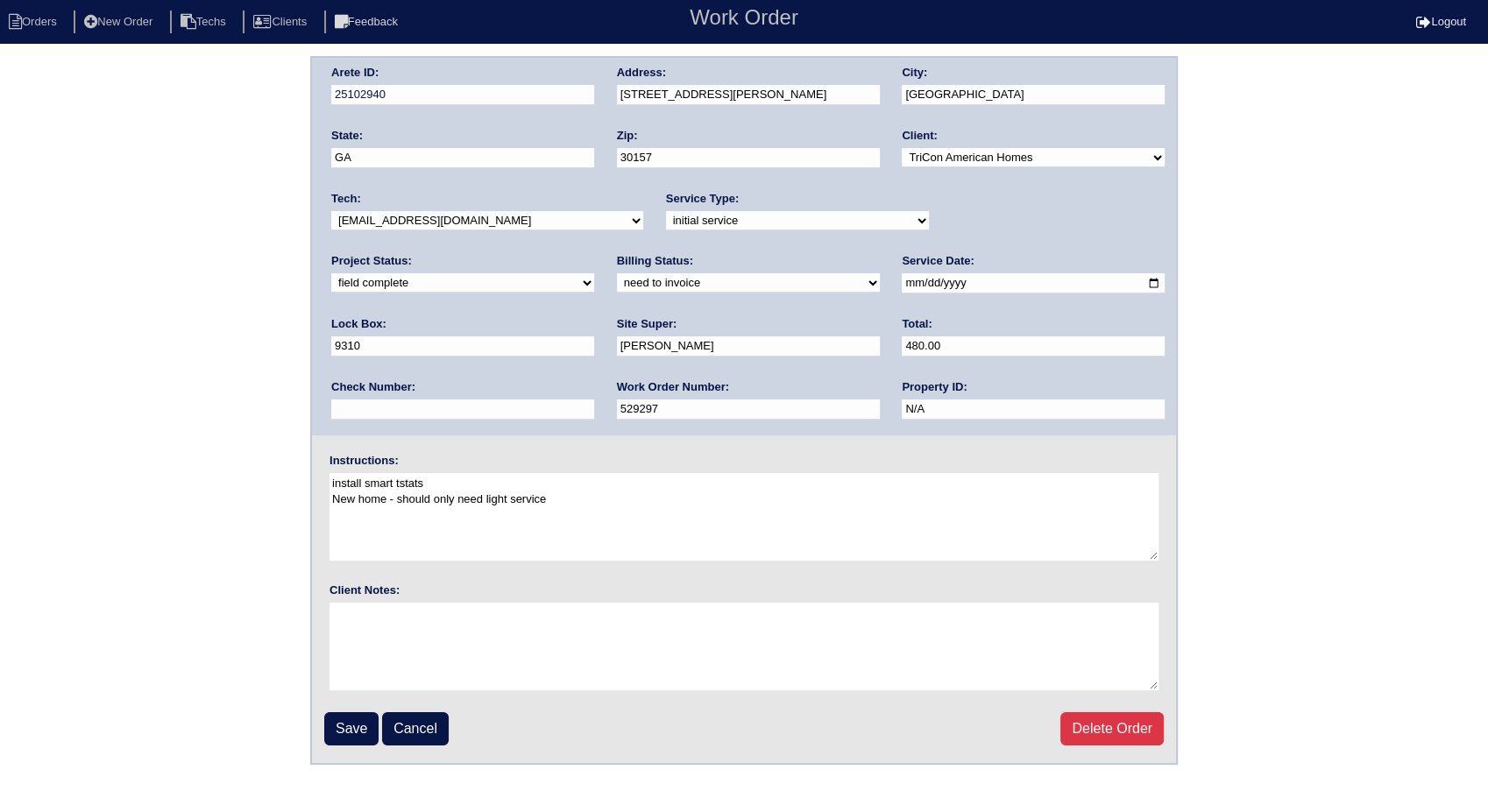
click at [617, 283] on select "need to quote quoted need to invoice invoiced paid warranty purchase order need…" at bounding box center [747, 282] width 262 height 19
select select "invoiced"
click at [617, 273] on select "need to quote quoted need to invoice invoiced paid warranty purchase order need…" at bounding box center [747, 282] width 262 height 19
click at [347, 731] on input "Save" at bounding box center [351, 728] width 54 height 33
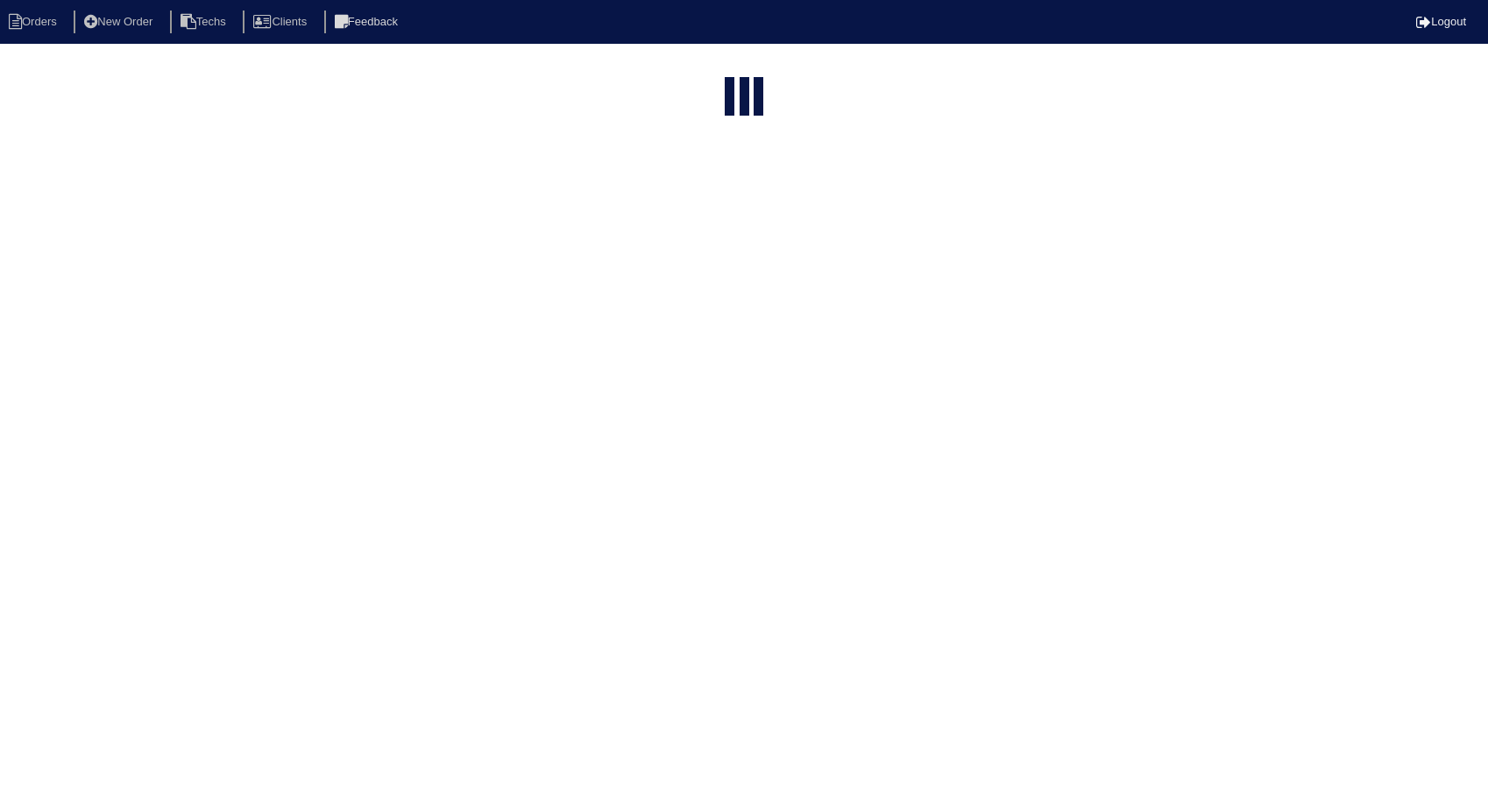
select select "15"
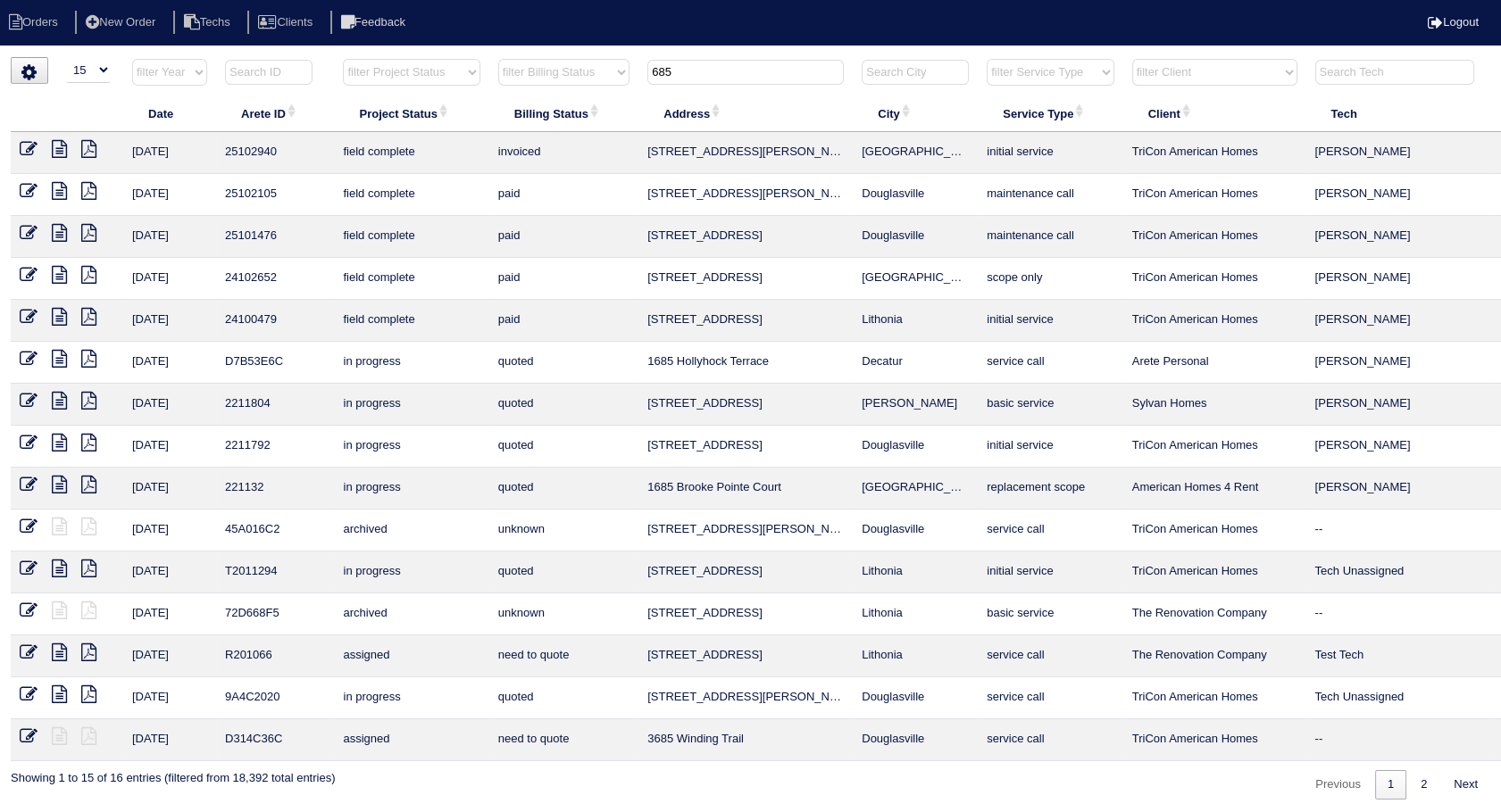
click at [588, 60] on tr "filter Year -- Any Year -- 2025 2024 2023 2022 2021 2020 2019 filter Project St…" at bounding box center [785, 77] width 1549 height 37
type input "166"
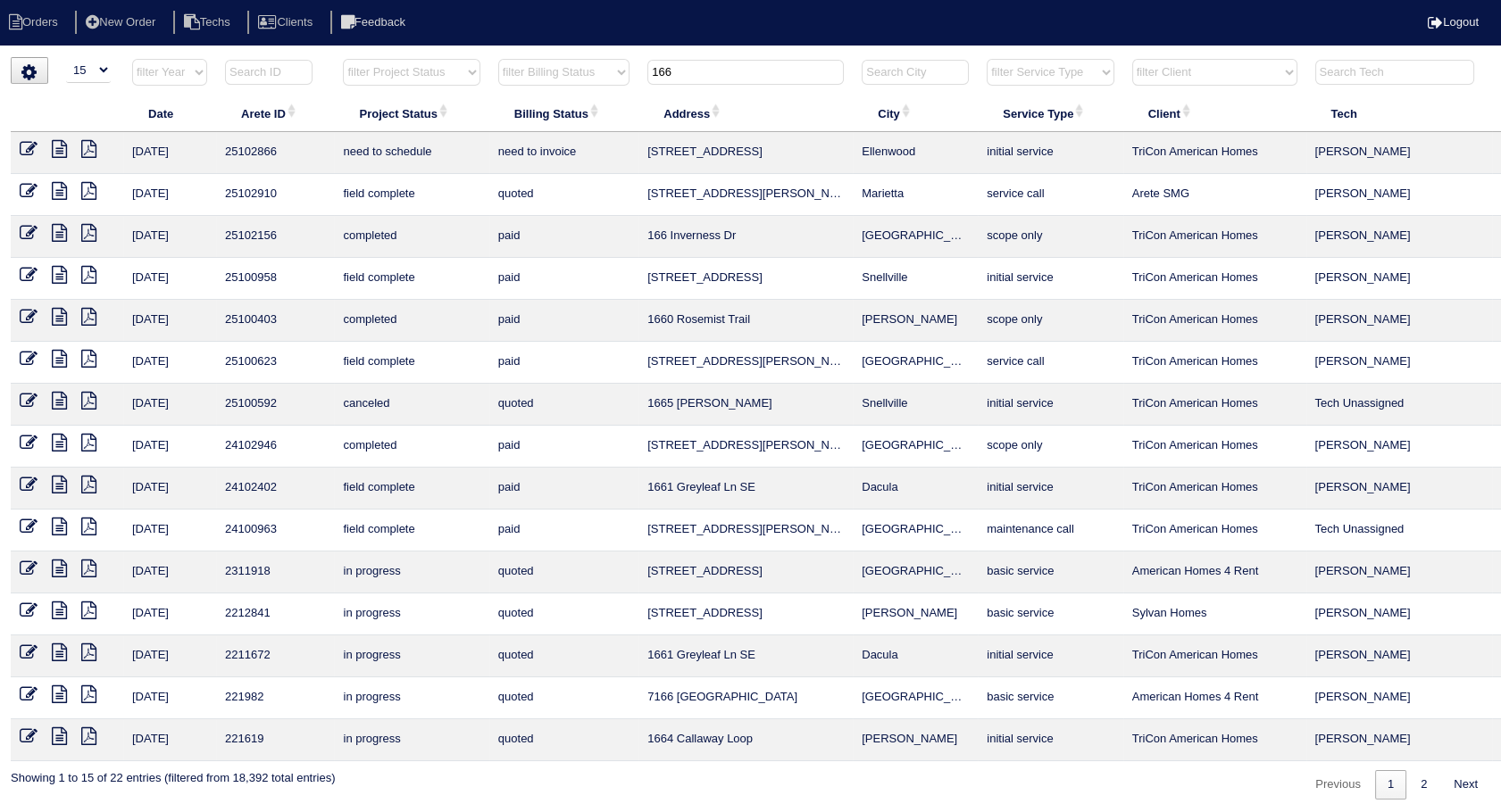
click at [23, 149] on icon at bounding box center [28, 149] width 18 height 18
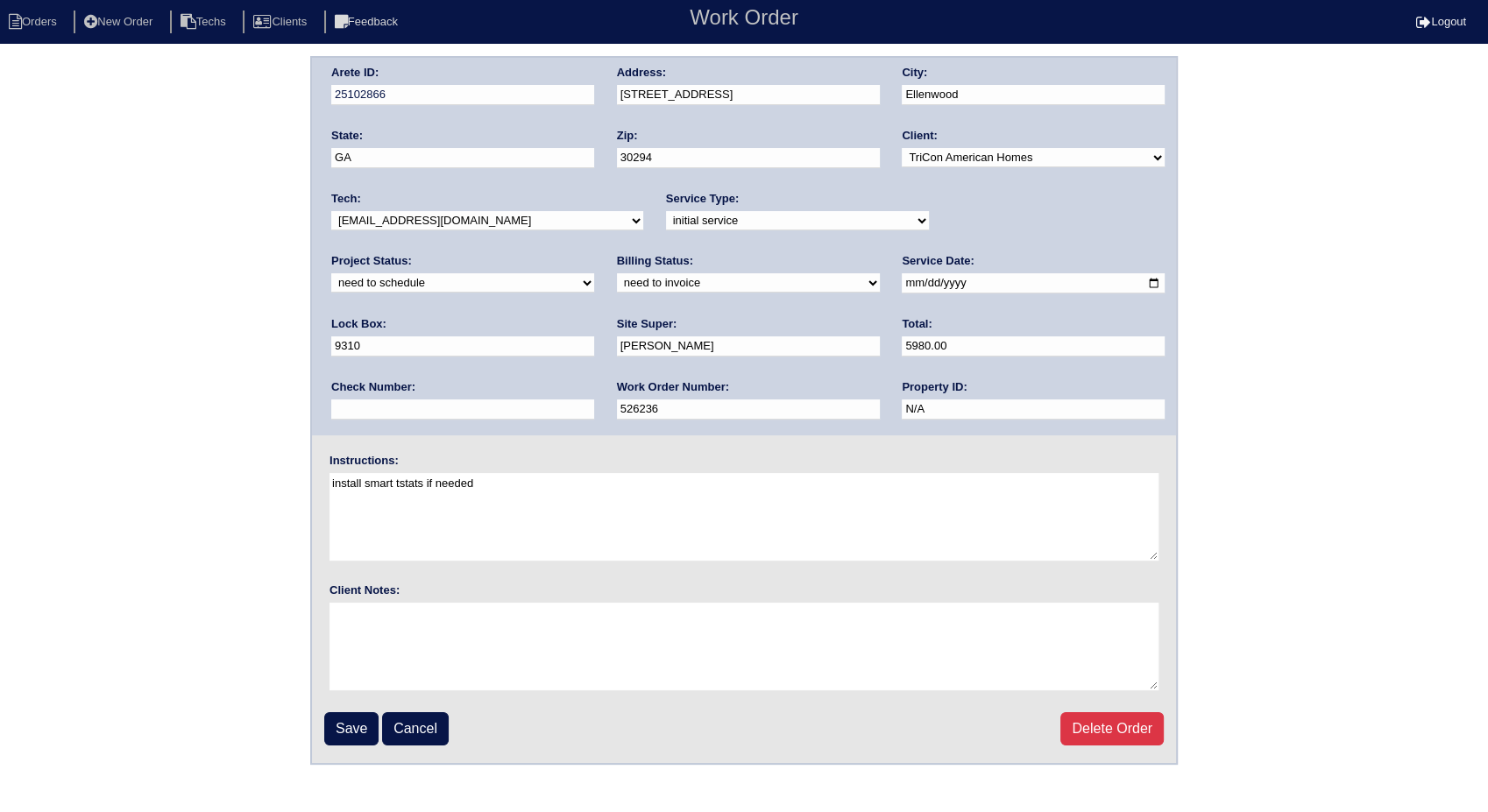
click at [617, 283] on select "need to quote quoted need to invoice invoiced paid warranty purchase order need…" at bounding box center [747, 282] width 262 height 19
select select "invoiced"
click at [617, 273] on select "need to quote quoted need to invoice invoiced paid warranty purchase order need…" at bounding box center [747, 282] width 262 height 19
click at [358, 725] on input "Save" at bounding box center [351, 728] width 54 height 33
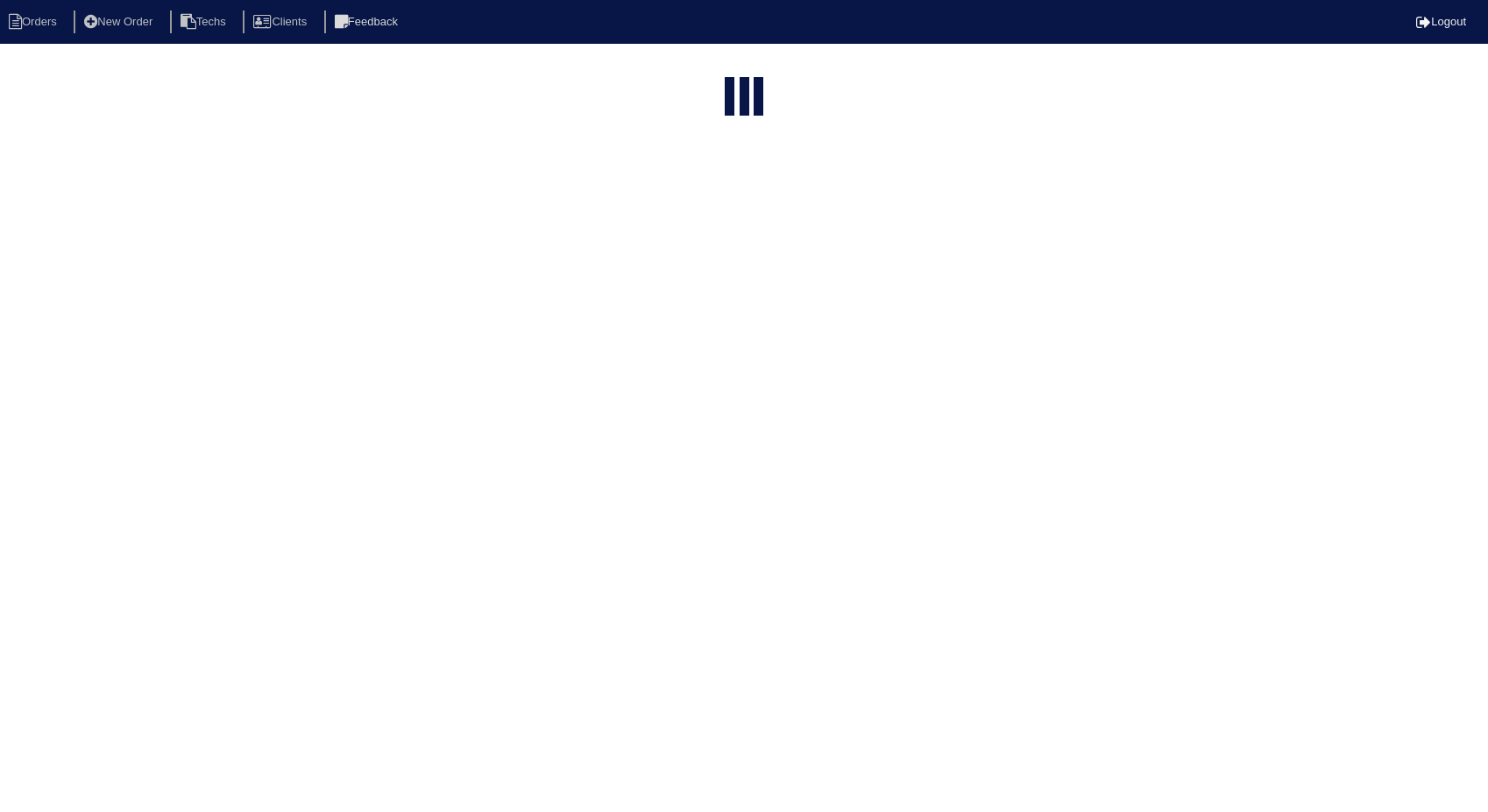
select select "15"
type input "166"
